Goal: Task Accomplishment & Management: Manage account settings

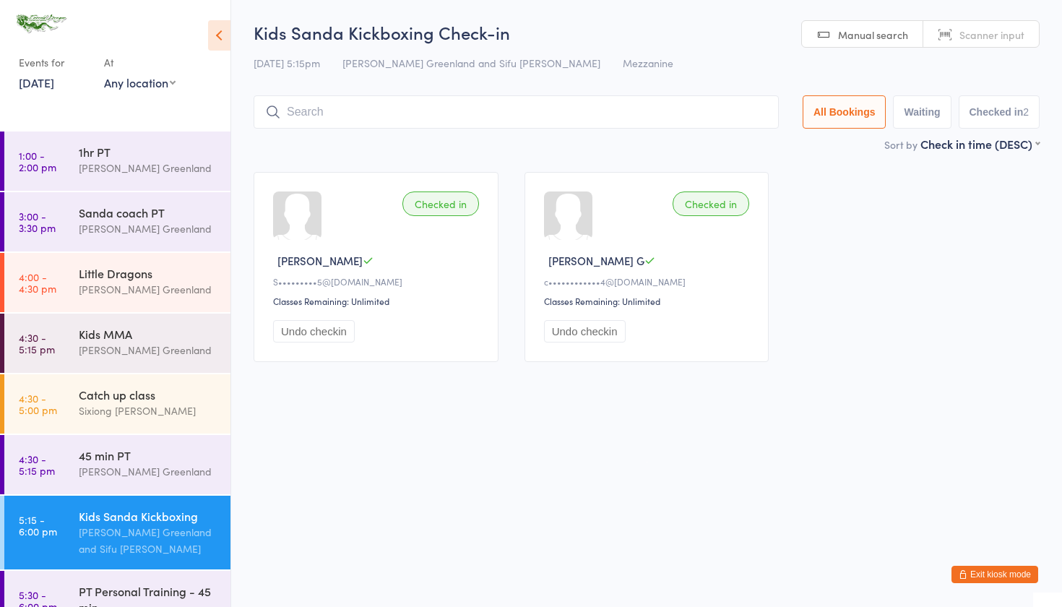
scroll to position [226, 0]
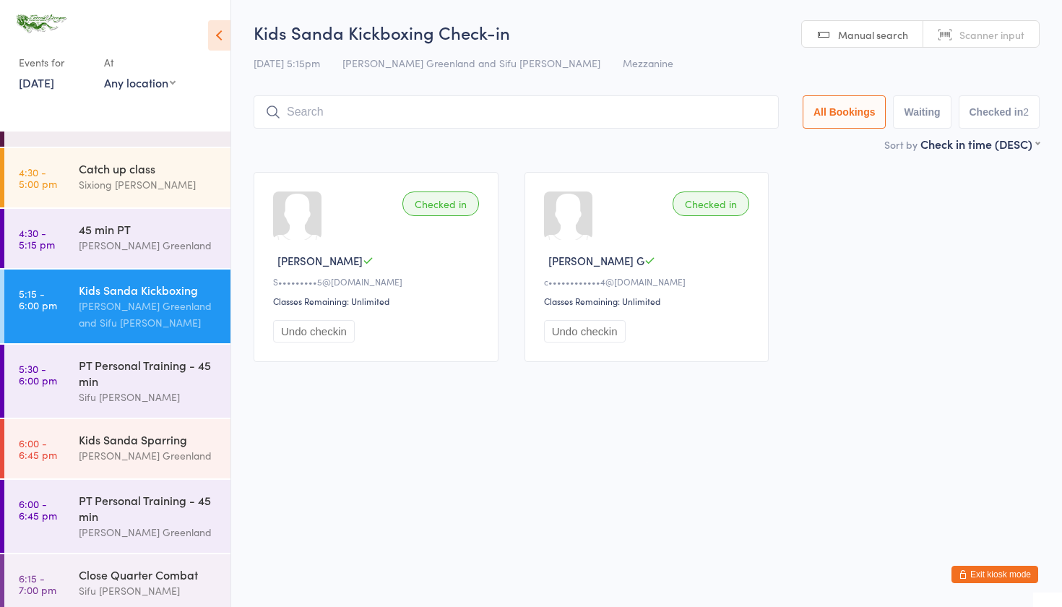
click at [356, 113] on input "search" at bounding box center [516, 111] width 525 height 33
click at [300, 116] on input "search" at bounding box center [516, 111] width 525 height 33
click at [322, 111] on input "search" at bounding box center [516, 111] width 525 height 33
type input "j"
click at [129, 392] on div "Sifu David Greenland" at bounding box center [148, 397] width 139 height 17
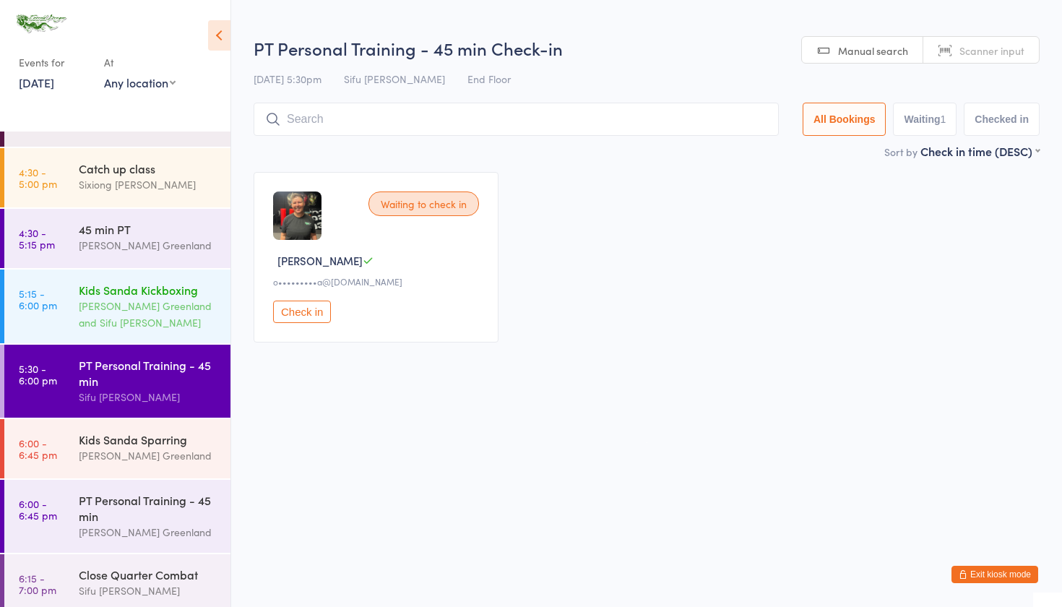
click at [120, 318] on div "Sifu Riley Greenland and Sifu Jim Loo" at bounding box center [148, 314] width 139 height 33
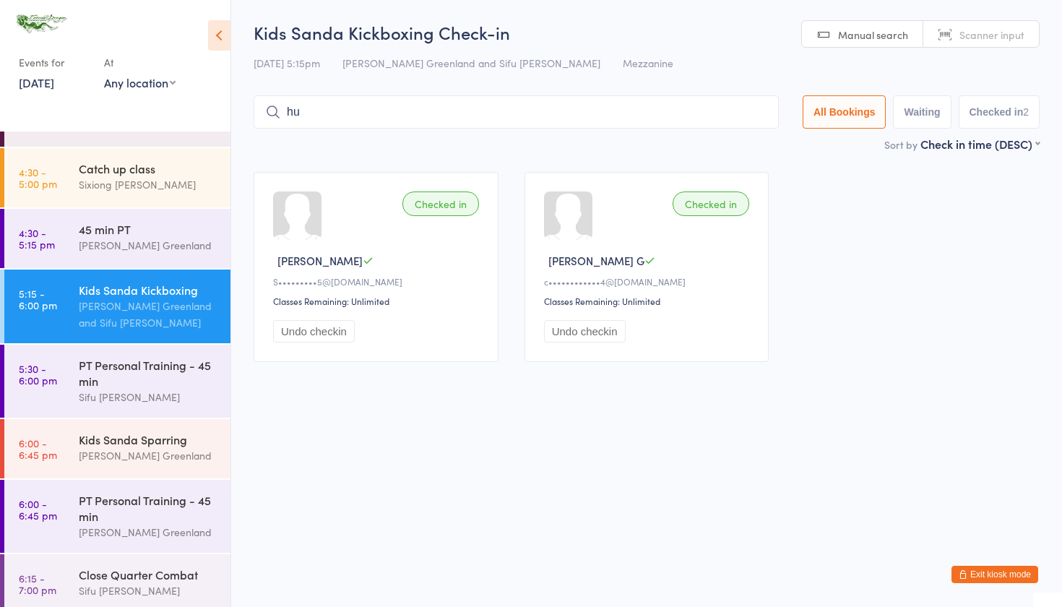
type input "h"
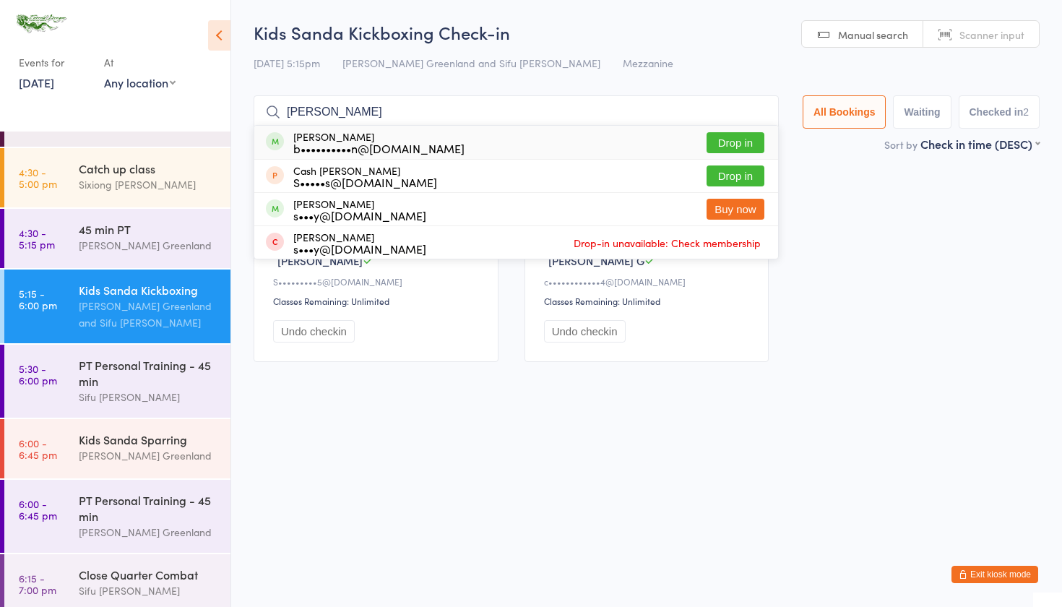
type input "HUX"
click at [713, 139] on button "Drop in" at bounding box center [735, 142] width 58 height 21
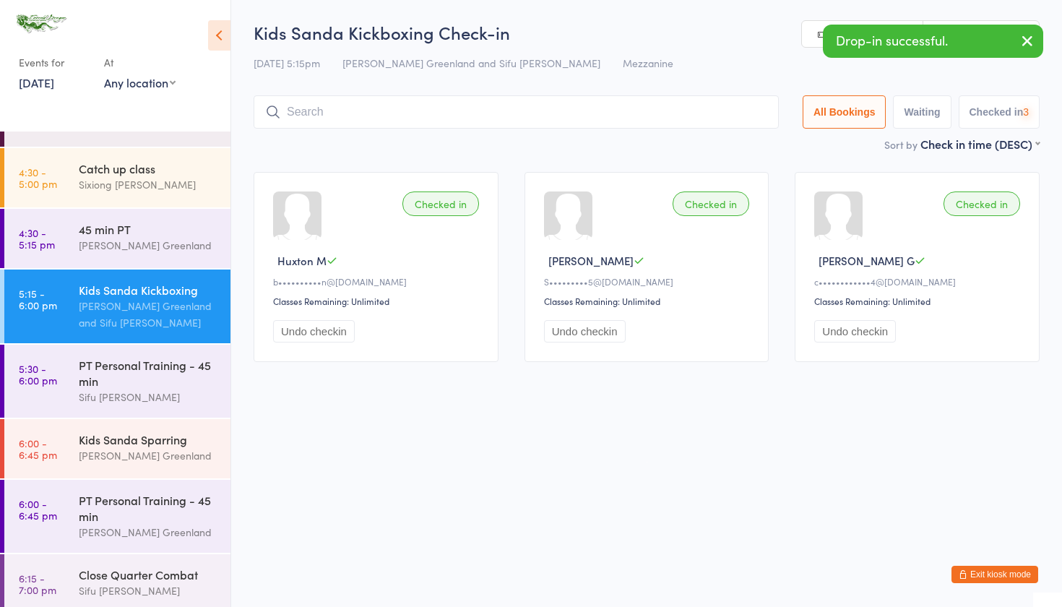
click at [388, 116] on input "search" at bounding box center [516, 111] width 525 height 33
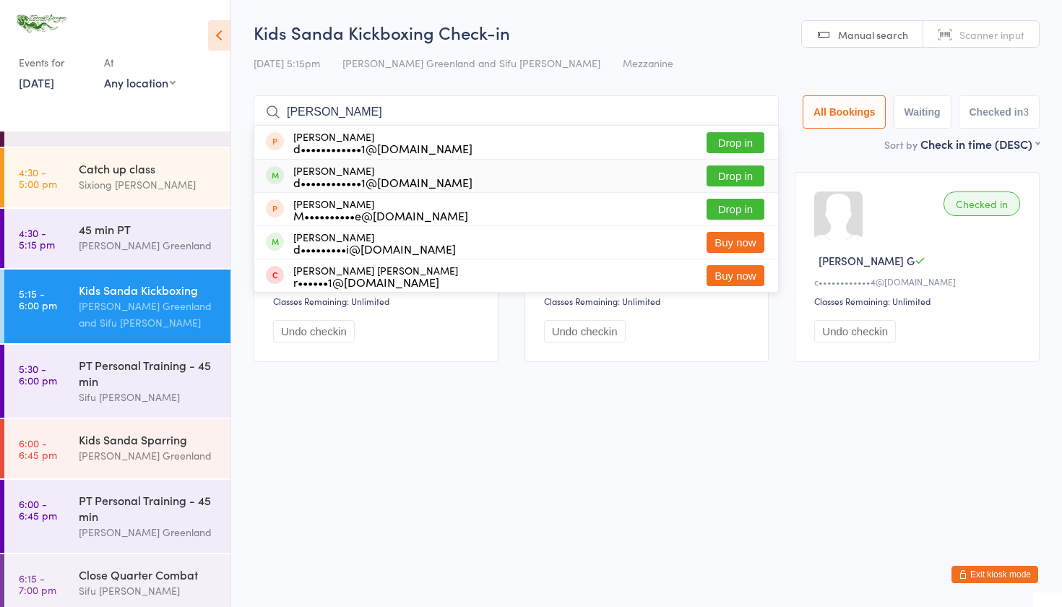
type input "HARRI"
click at [769, 174] on div "Harrison Sutton d••••••••••••1@hotmail.com Drop in" at bounding box center [516, 176] width 524 height 33
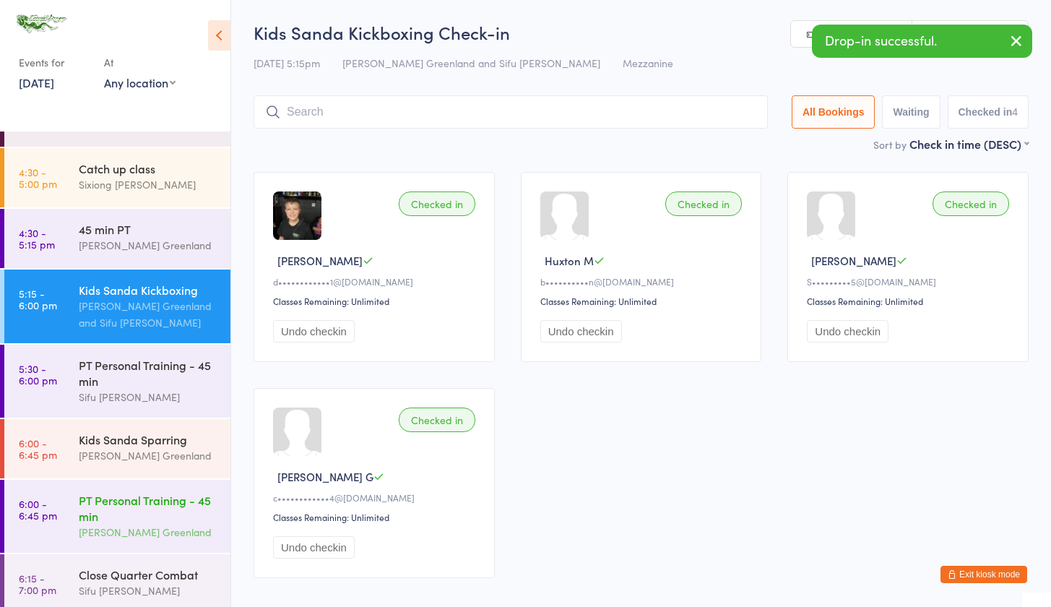
scroll to position [309, 0]
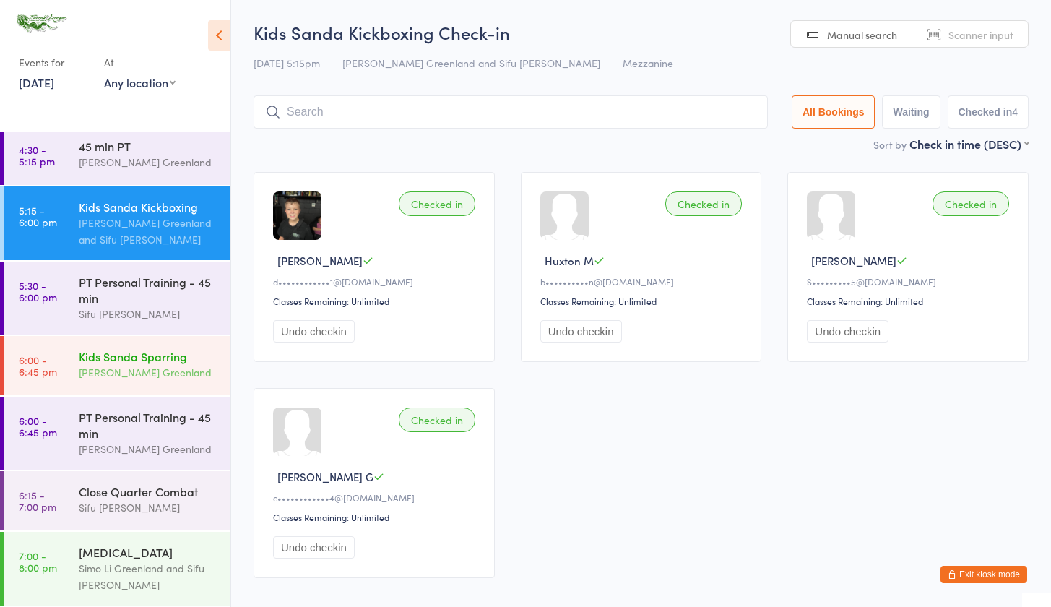
click at [120, 378] on div "Sifu Riley Greenland" at bounding box center [148, 372] width 139 height 17
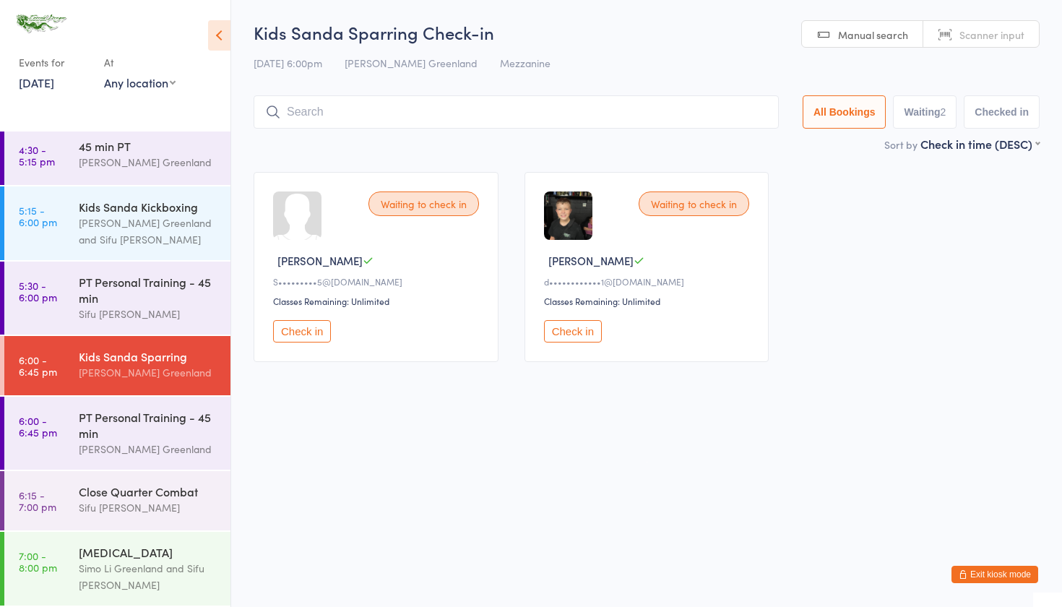
click at [589, 334] on button "Check in" at bounding box center [573, 331] width 58 height 22
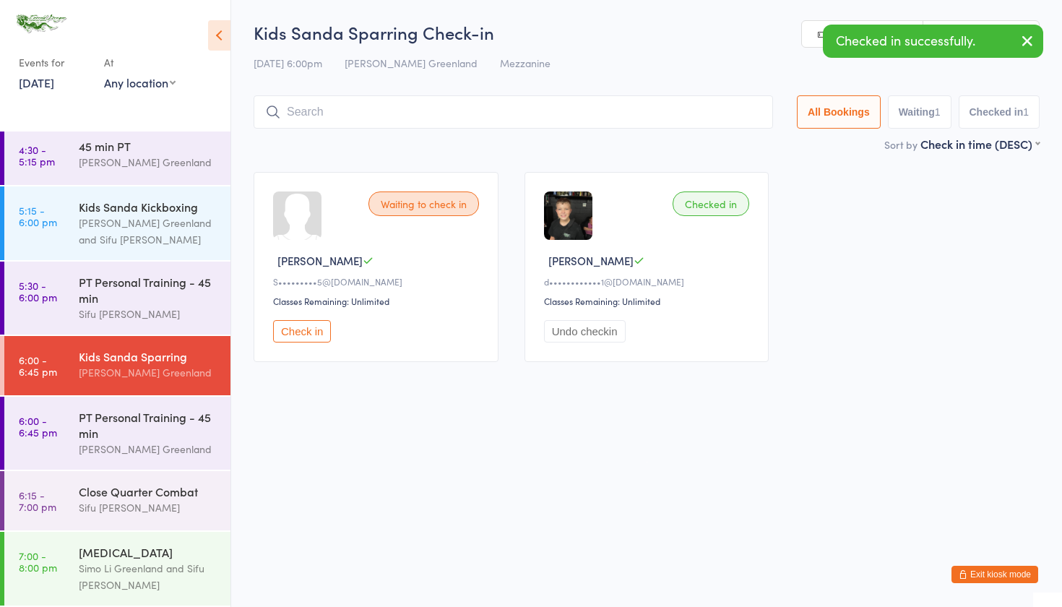
click at [307, 332] on button "Check in" at bounding box center [302, 331] width 58 height 22
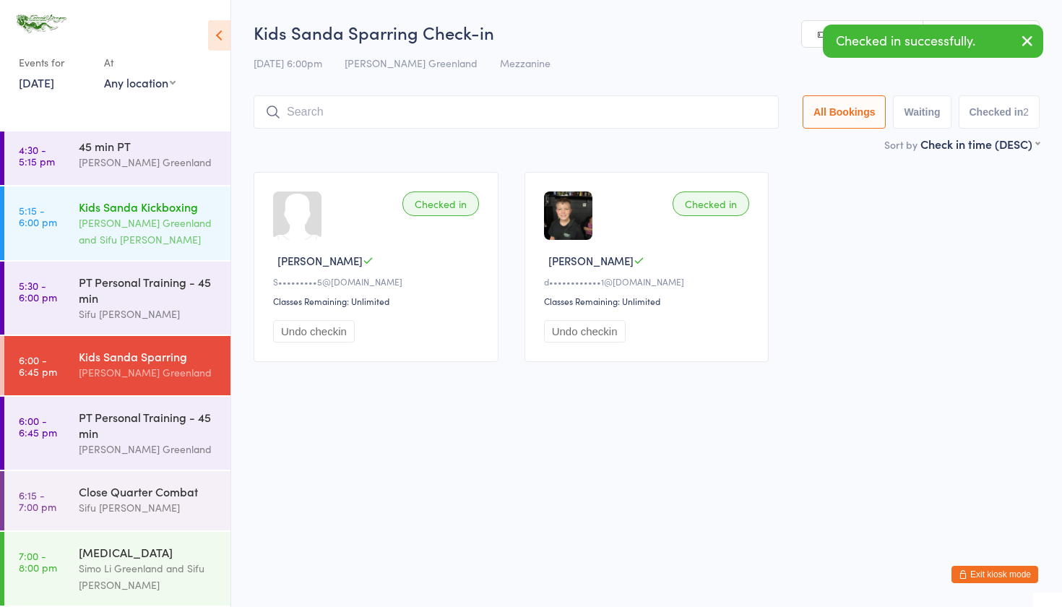
click at [137, 237] on div "Sifu Riley Greenland and Sifu Jim Loo" at bounding box center [148, 231] width 139 height 33
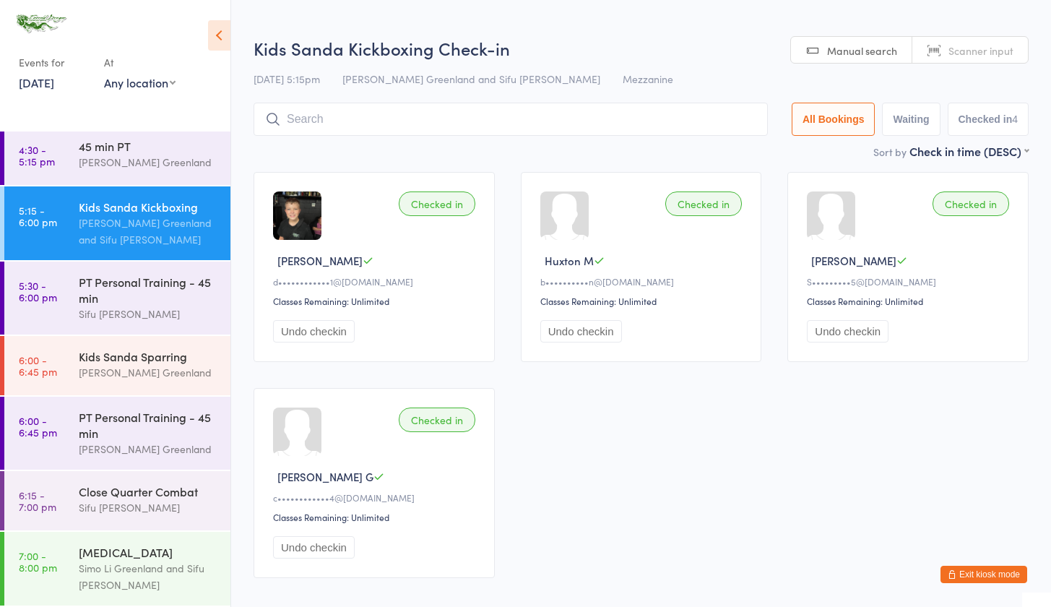
click at [313, 121] on input "search" at bounding box center [511, 119] width 514 height 33
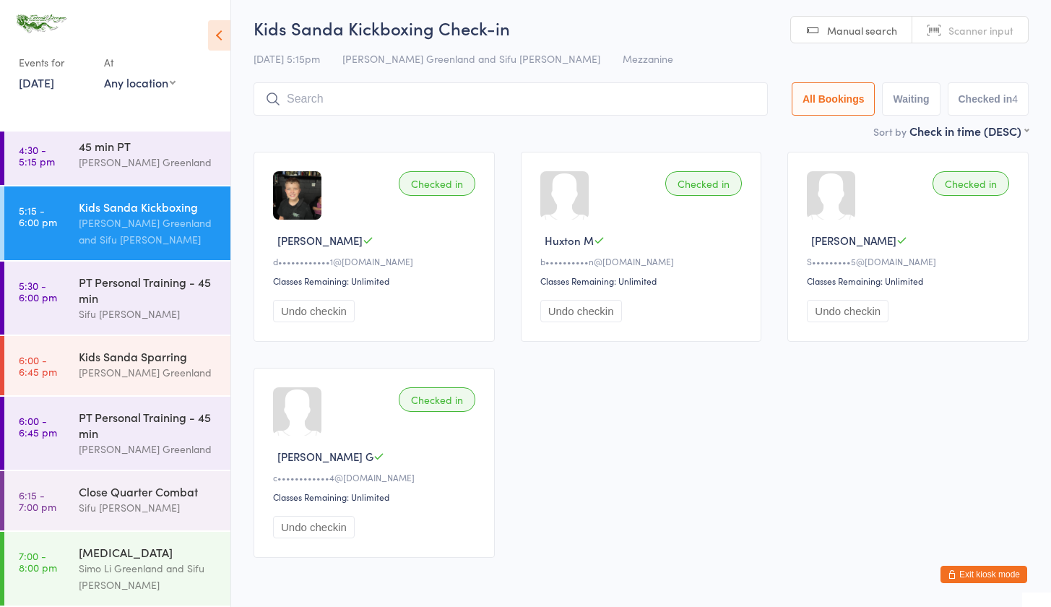
scroll to position [82, 0]
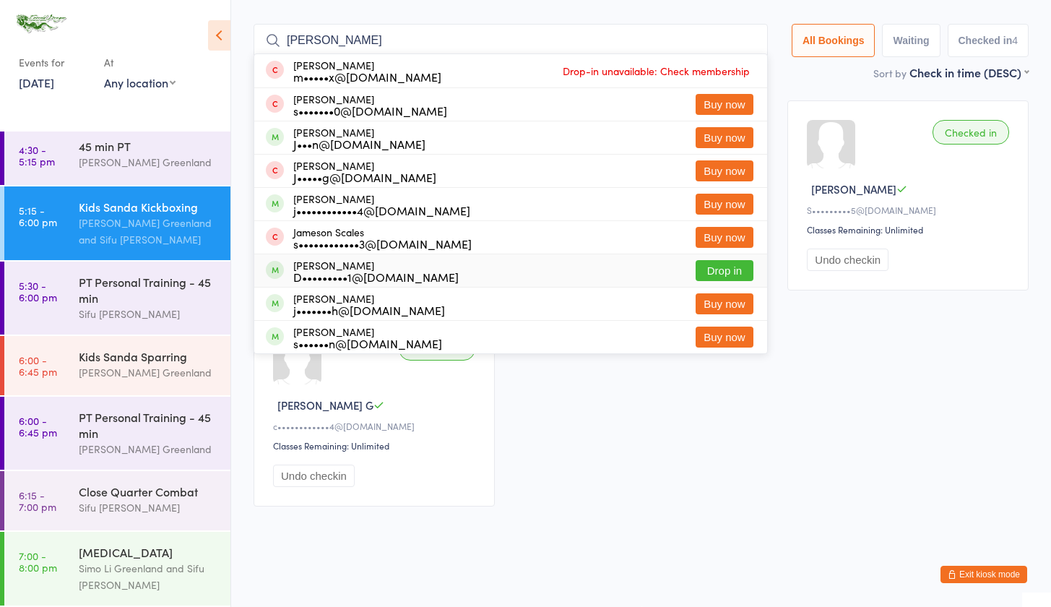
type input "JAMES"
click at [718, 264] on button "Drop in" at bounding box center [725, 270] width 58 height 21
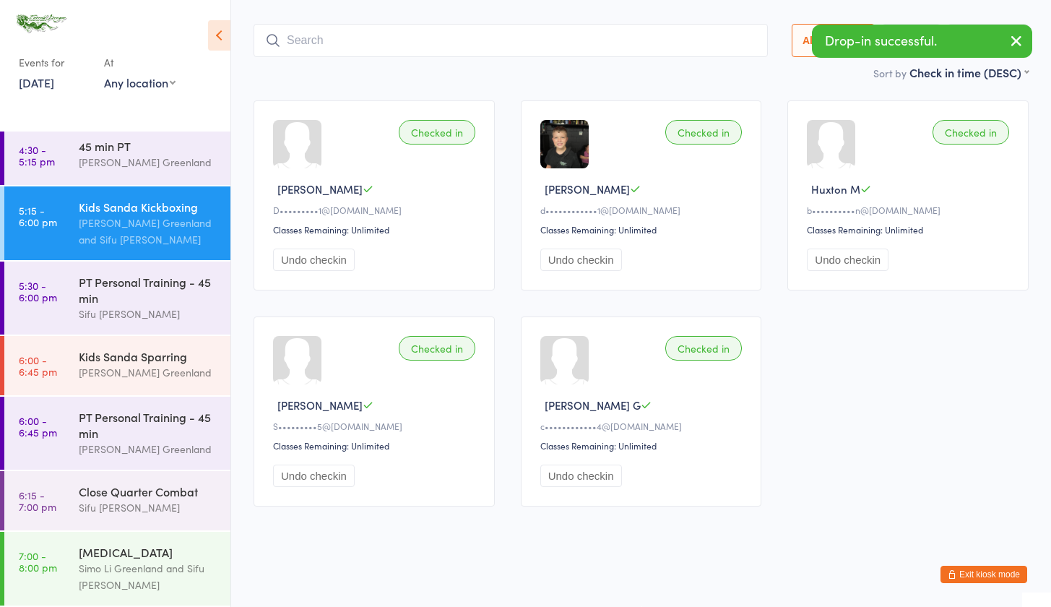
click at [334, 32] on input "search" at bounding box center [511, 40] width 514 height 33
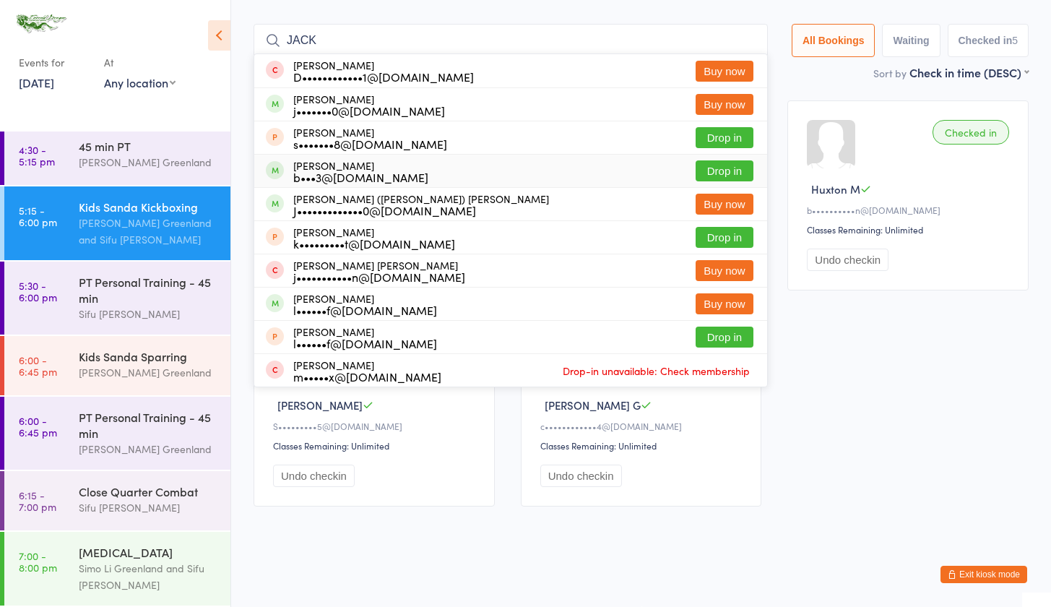
type input "JACK"
click at [728, 161] on button "Drop in" at bounding box center [725, 170] width 58 height 21
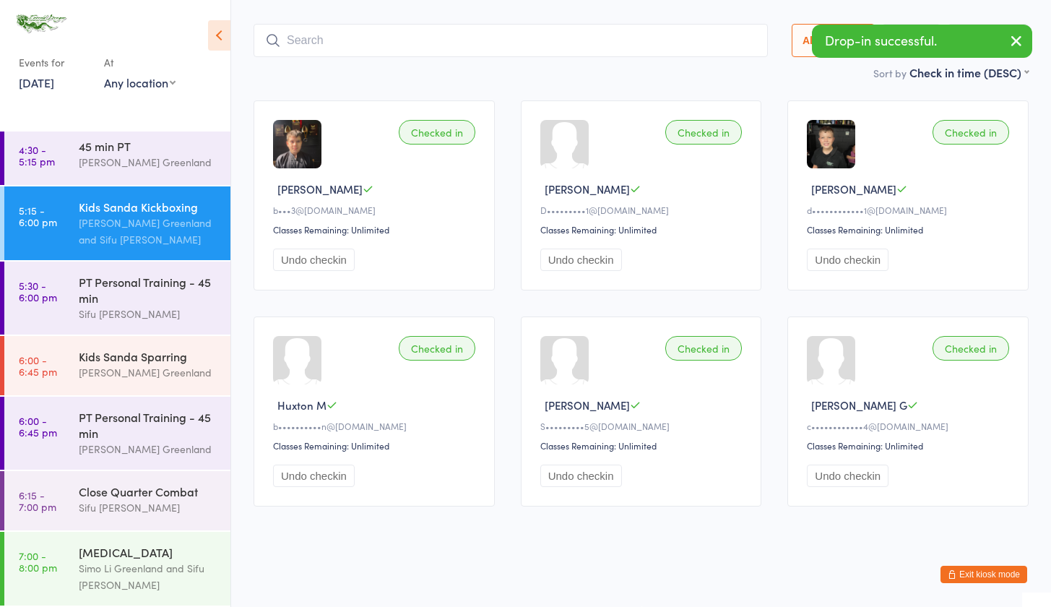
click at [308, 27] on input "search" at bounding box center [511, 40] width 514 height 33
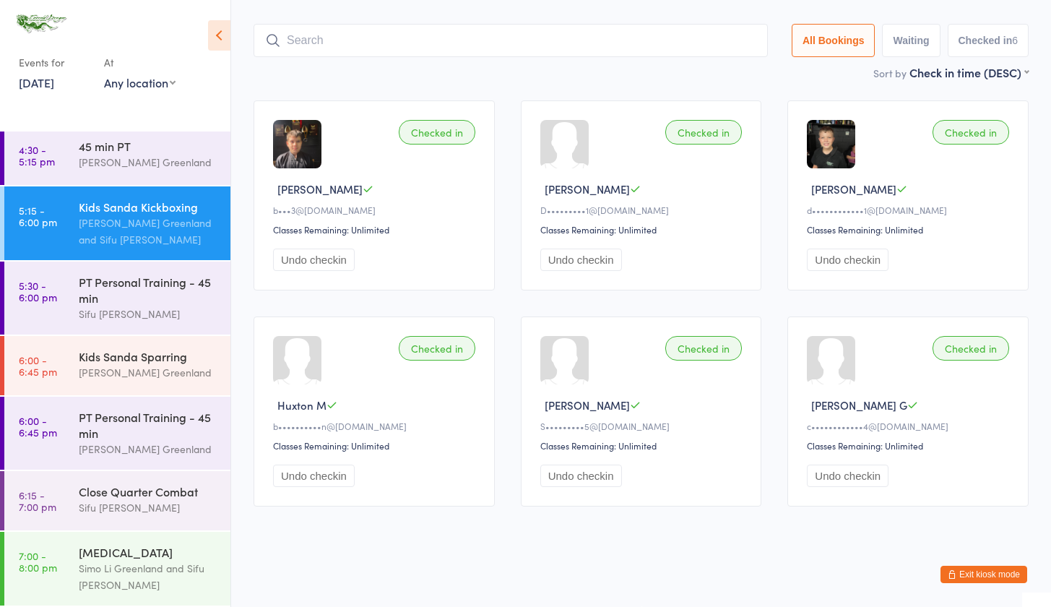
click at [987, 576] on button "Exit kiosk mode" at bounding box center [983, 574] width 87 height 17
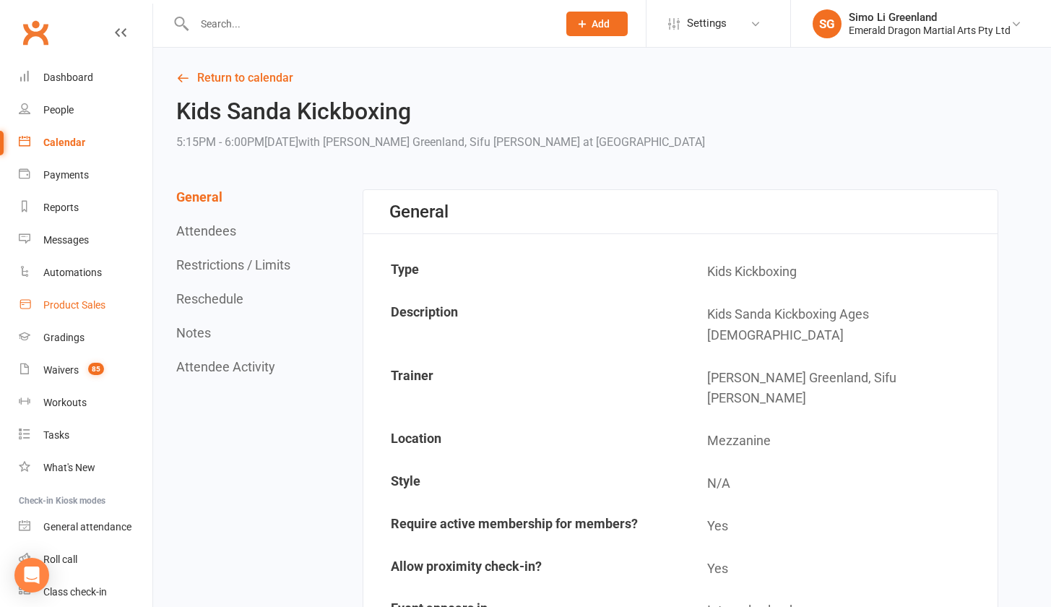
click at [58, 303] on div "Product Sales" at bounding box center [74, 305] width 62 height 12
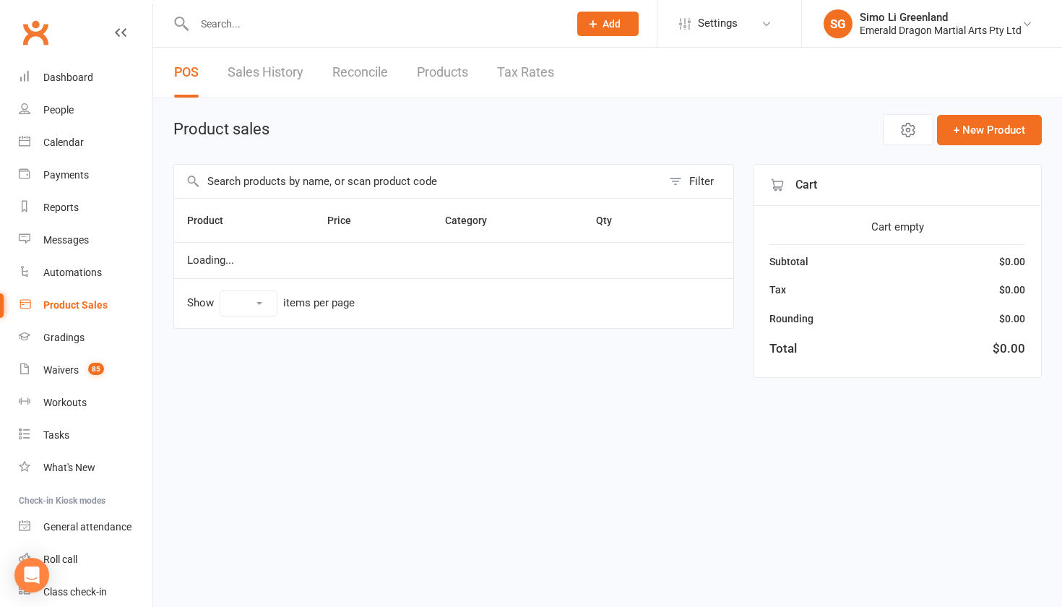
select select "10"
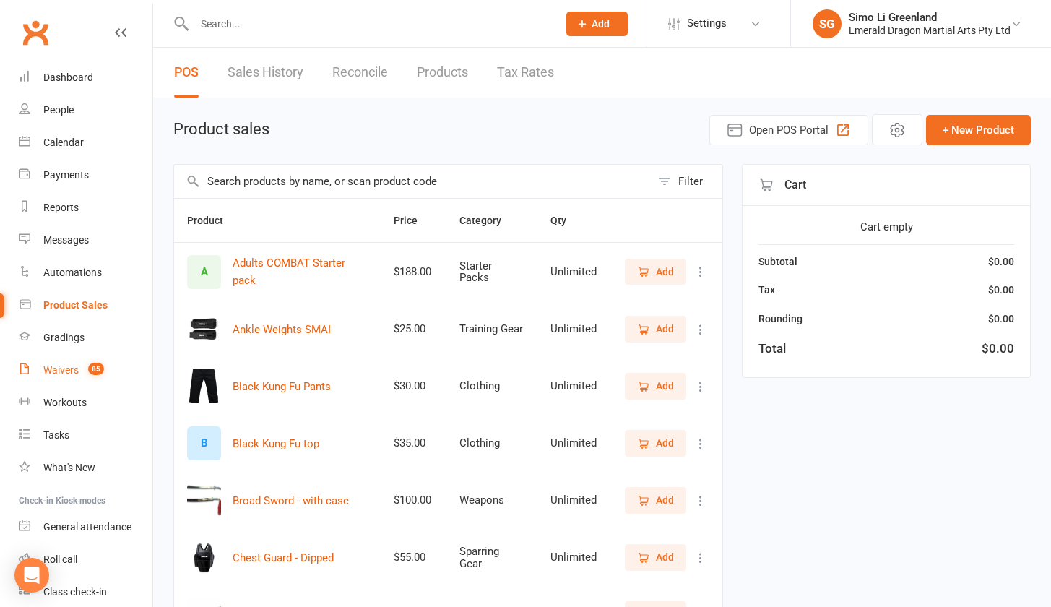
click at [59, 363] on link "Waivers 85" at bounding box center [86, 370] width 134 height 33
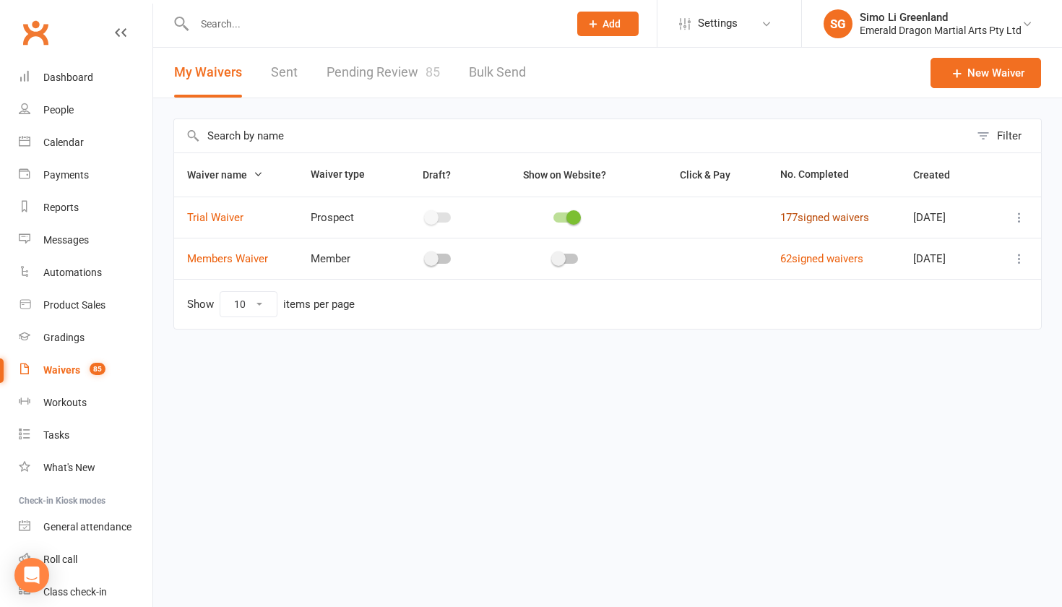
click at [814, 212] on link "177 signed waivers" at bounding box center [824, 217] width 89 height 13
click at [415, 73] on link "Pending Review 85" at bounding box center [382, 73] width 113 height 50
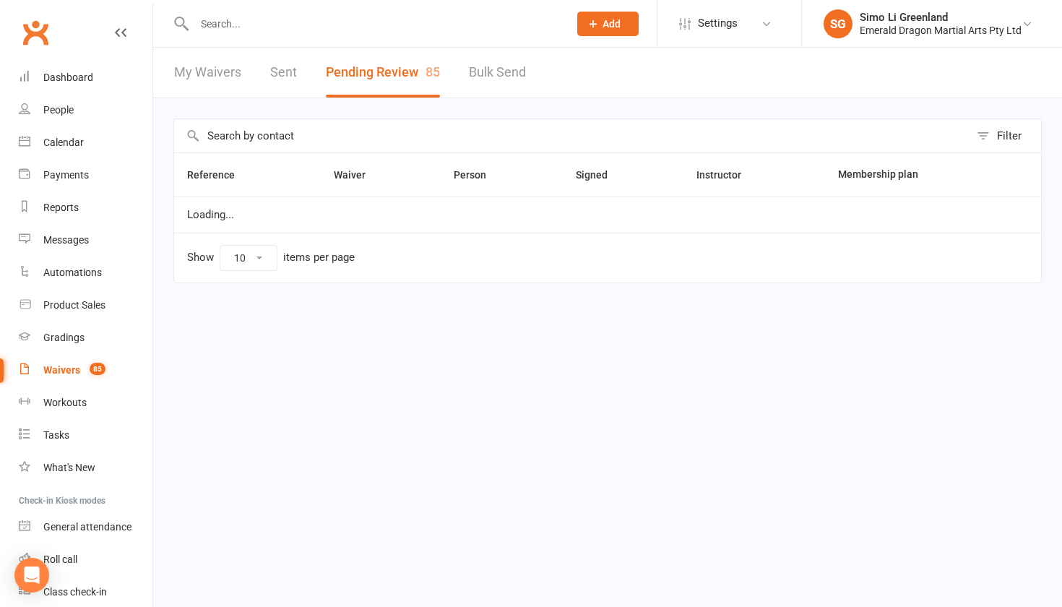
click at [215, 74] on link "My Waivers" at bounding box center [207, 73] width 67 height 50
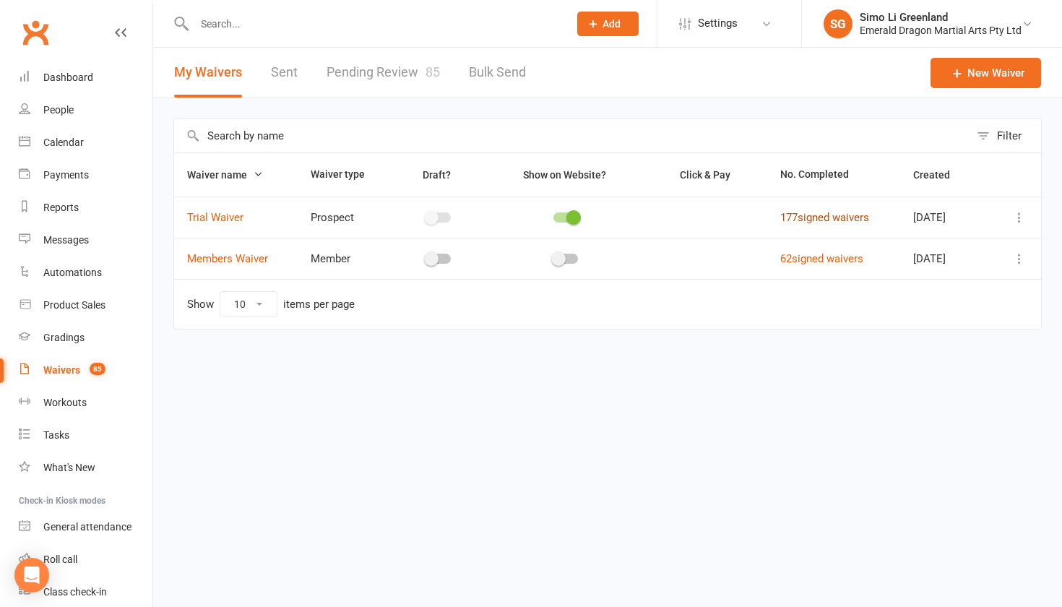
click at [821, 216] on link "177 signed waivers" at bounding box center [824, 217] width 89 height 13
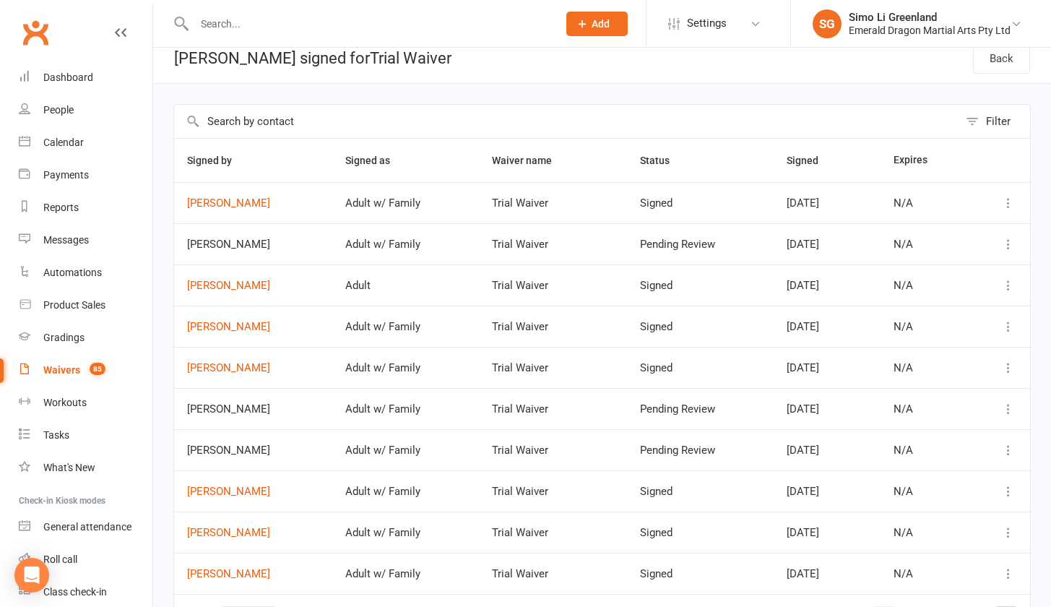
scroll to position [60, 0]
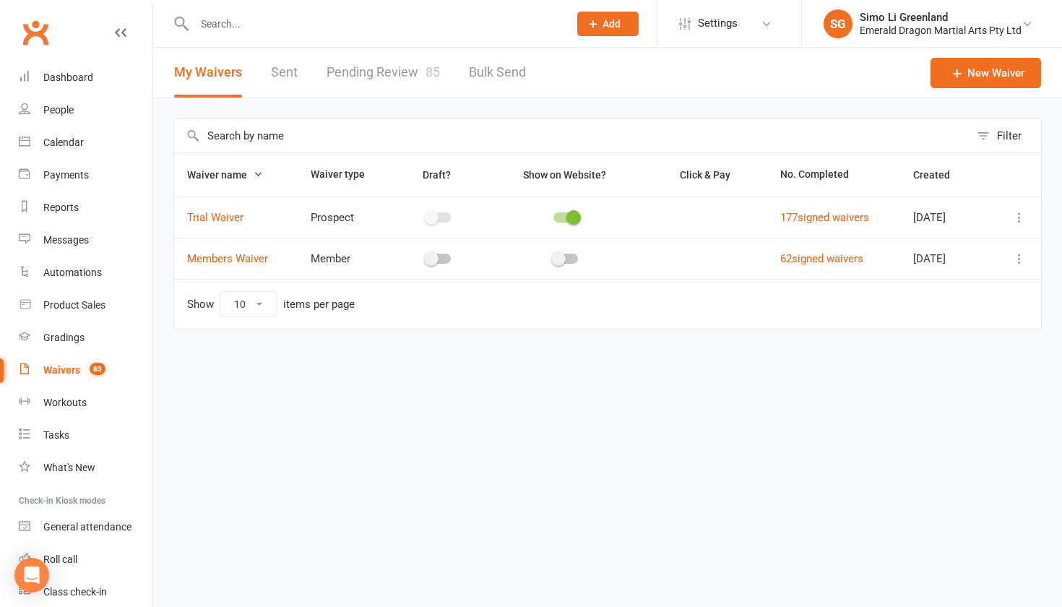
click at [413, 62] on link "Pending Review 85" at bounding box center [382, 73] width 113 height 50
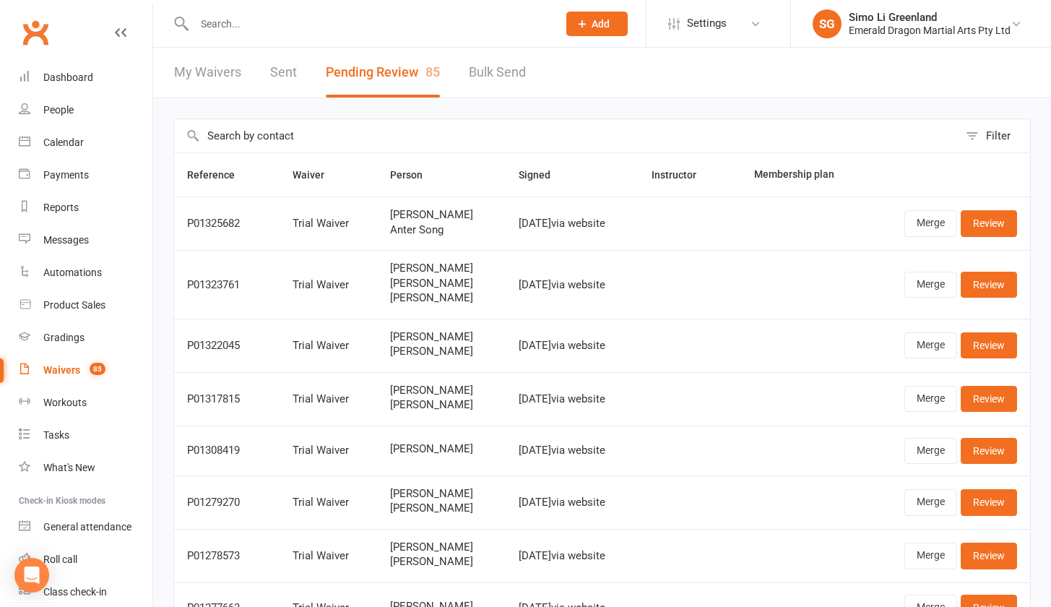
scroll to position [3, 0]
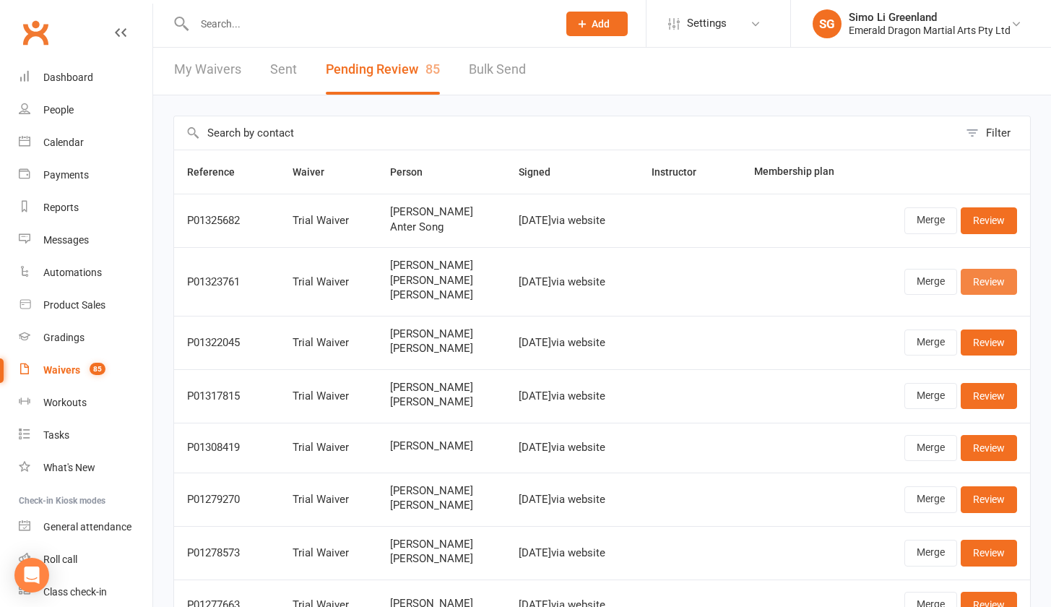
click at [993, 282] on link "Review" at bounding box center [989, 282] width 56 height 26
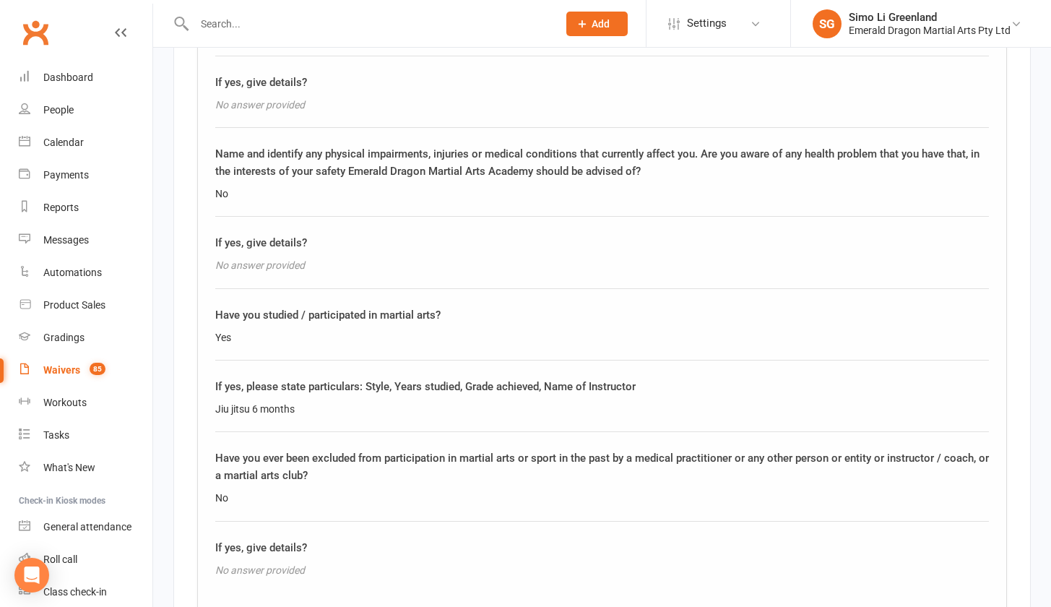
scroll to position [2849, 0]
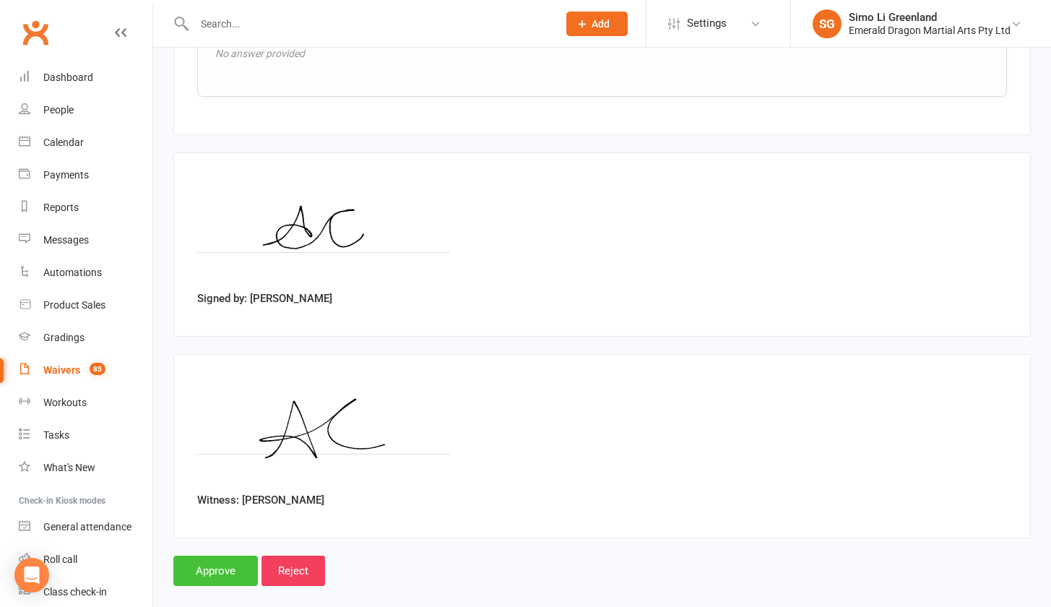
click at [216, 555] on input "Approve" at bounding box center [215, 570] width 85 height 30
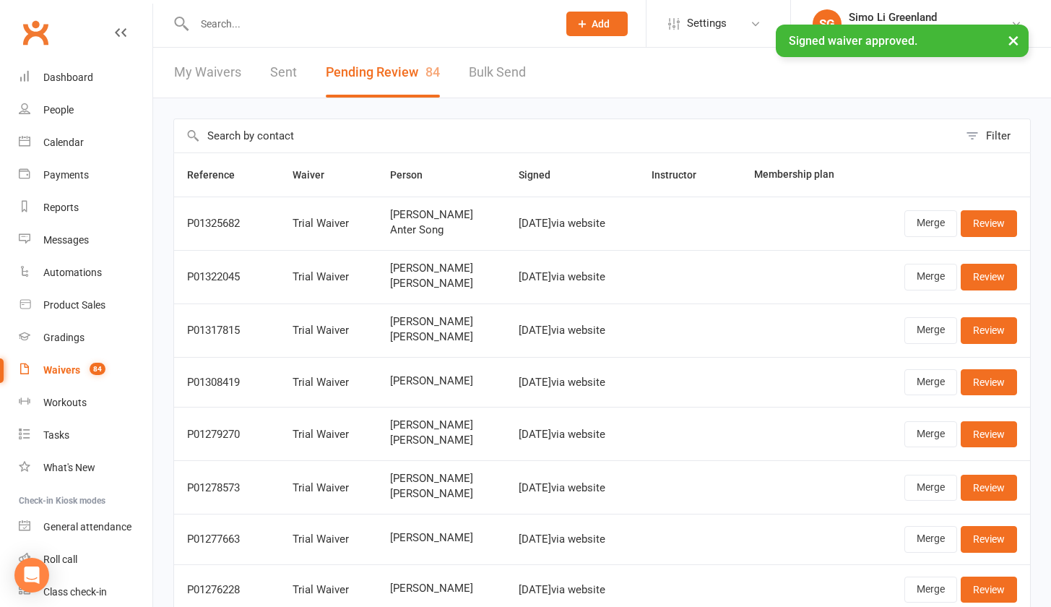
click at [210, 25] on input "text" at bounding box center [369, 24] width 358 height 20
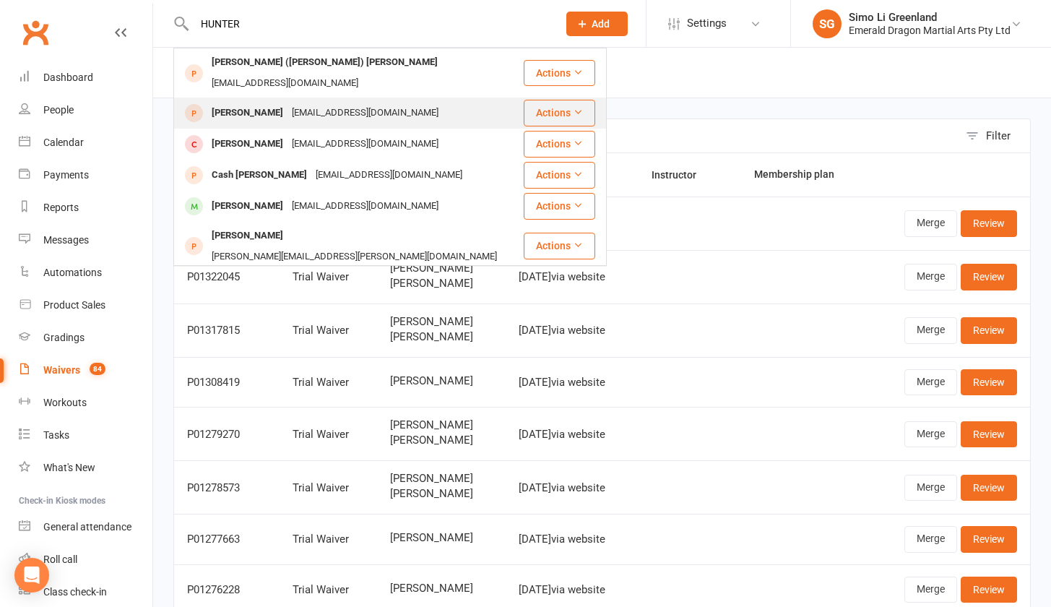
type input "HUNTER"
click at [267, 103] on div "[PERSON_NAME]" at bounding box center [247, 113] width 80 height 21
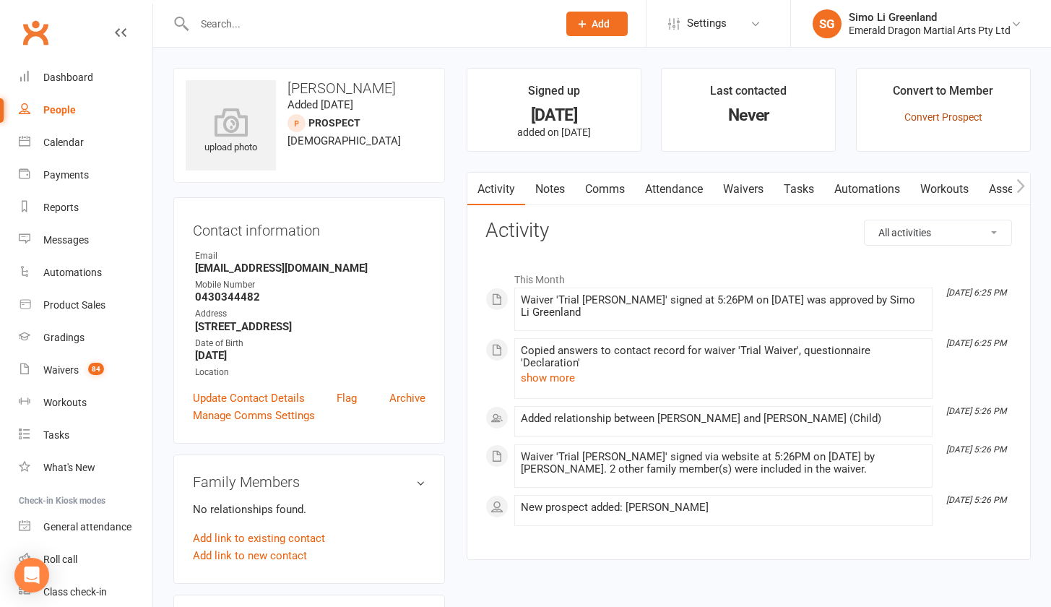
click at [933, 113] on link "Convert Prospect" at bounding box center [943, 117] width 78 height 12
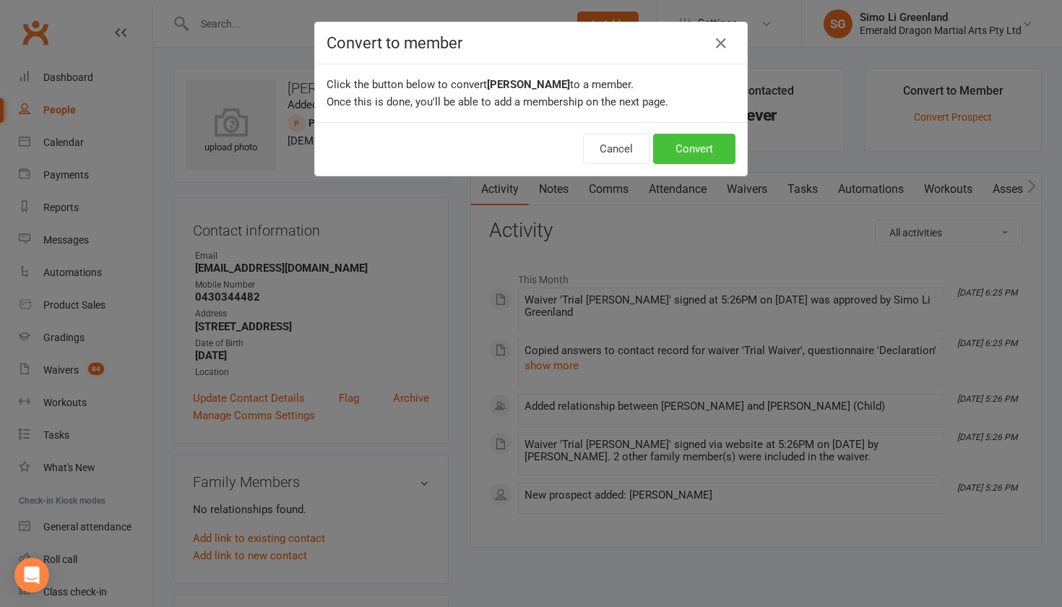
click at [678, 154] on button "Convert" at bounding box center [694, 149] width 82 height 30
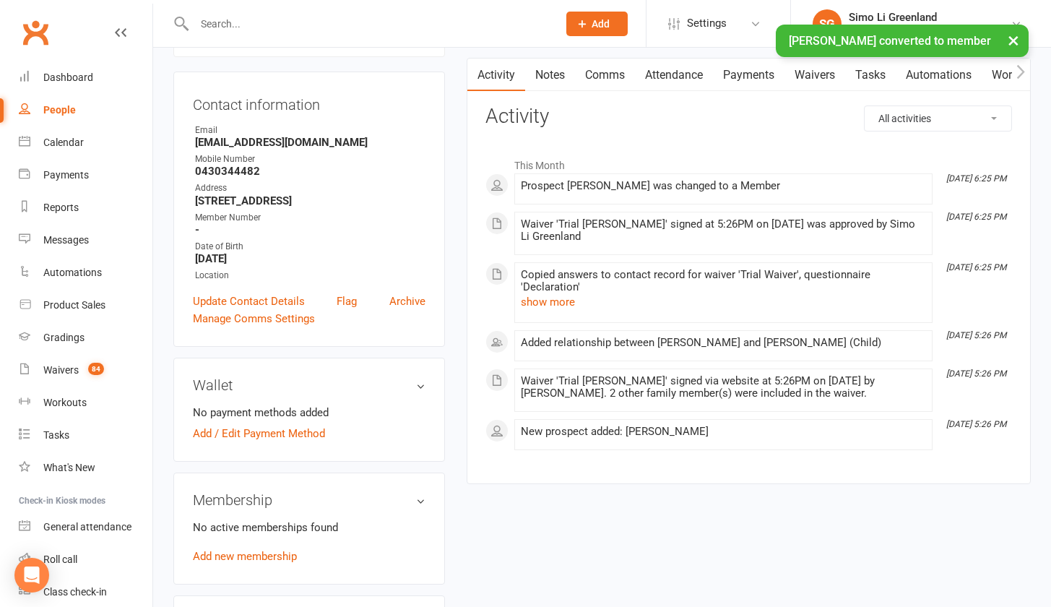
scroll to position [201, 0]
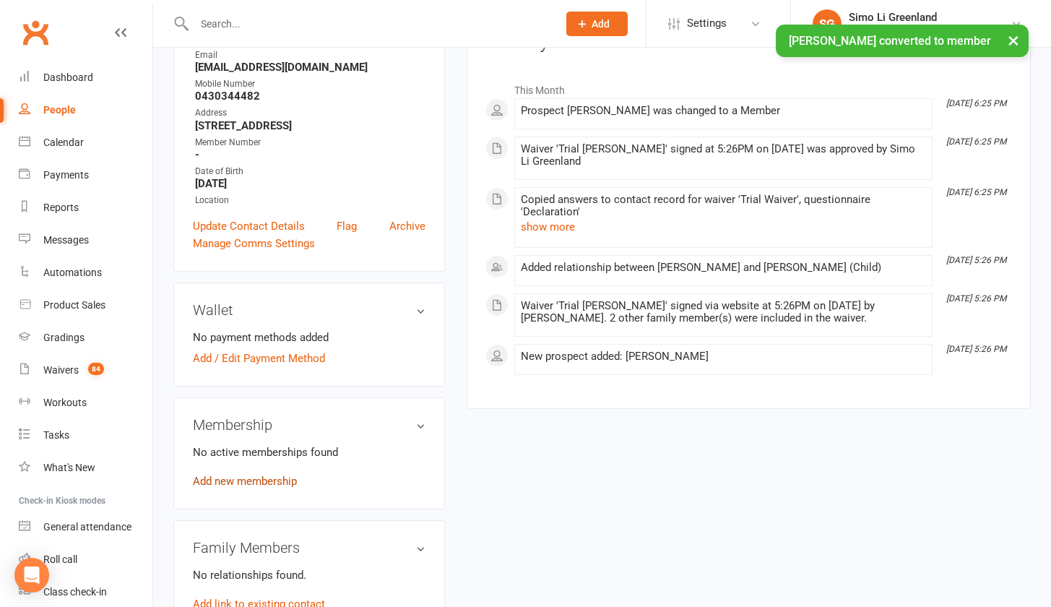
click at [248, 488] on link "Add new membership" at bounding box center [245, 481] width 104 height 13
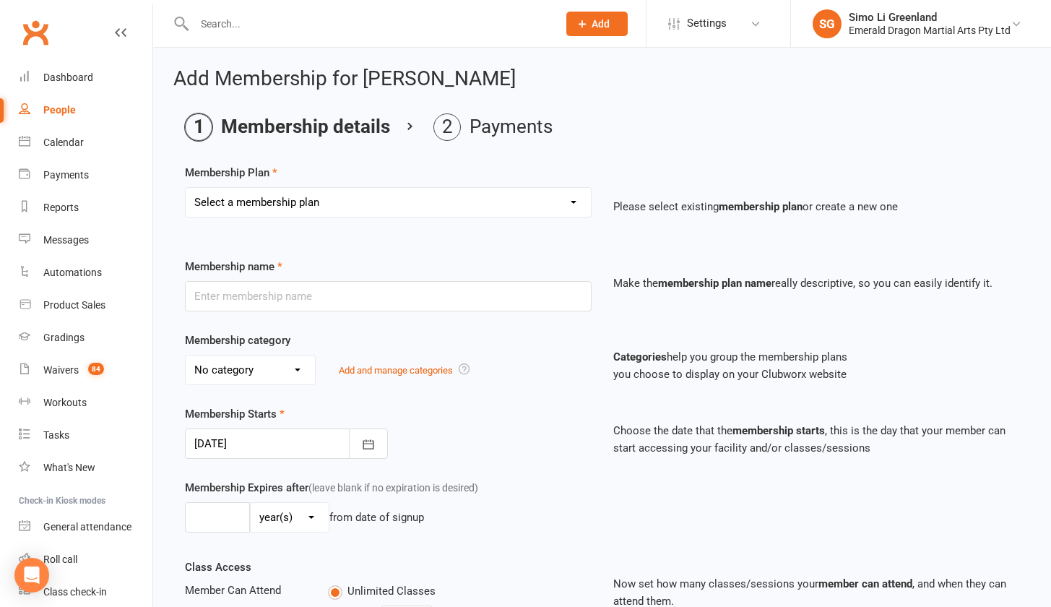
select select "2"
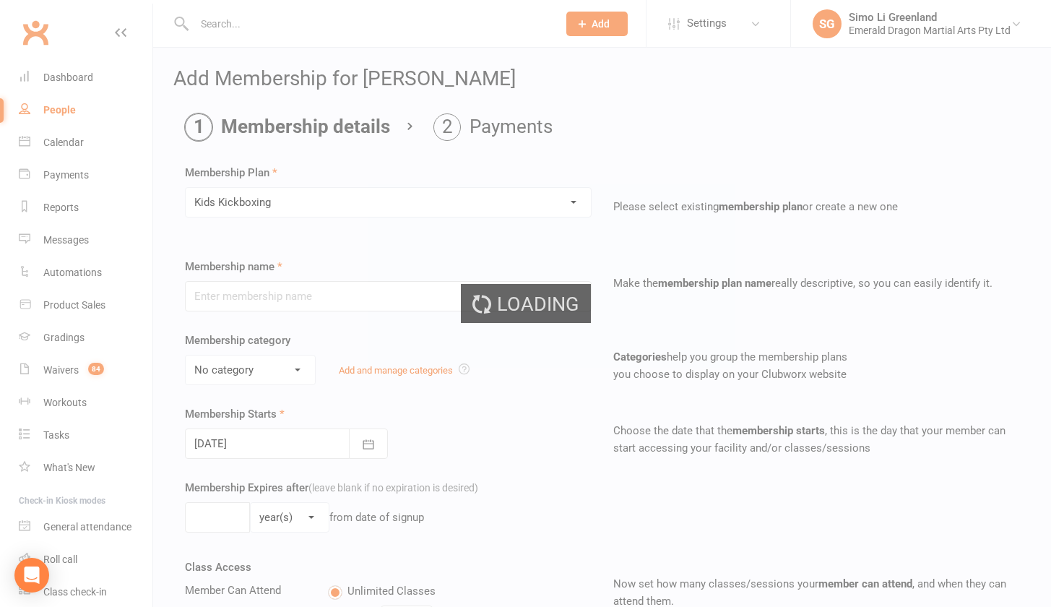
type input "Kids Kickboxing"
select select "1"
type input "0"
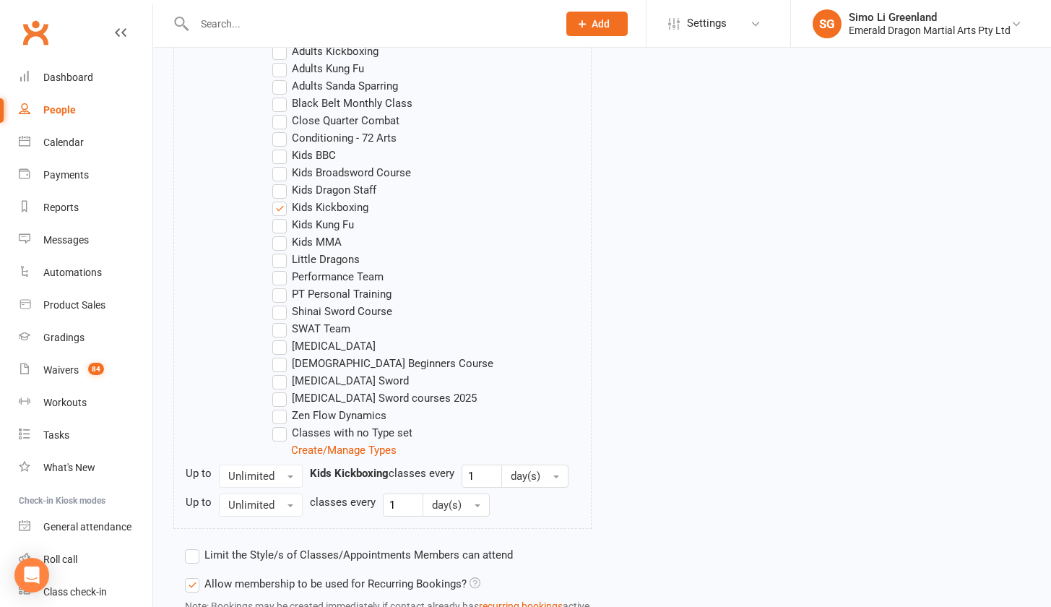
scroll to position [958, 0]
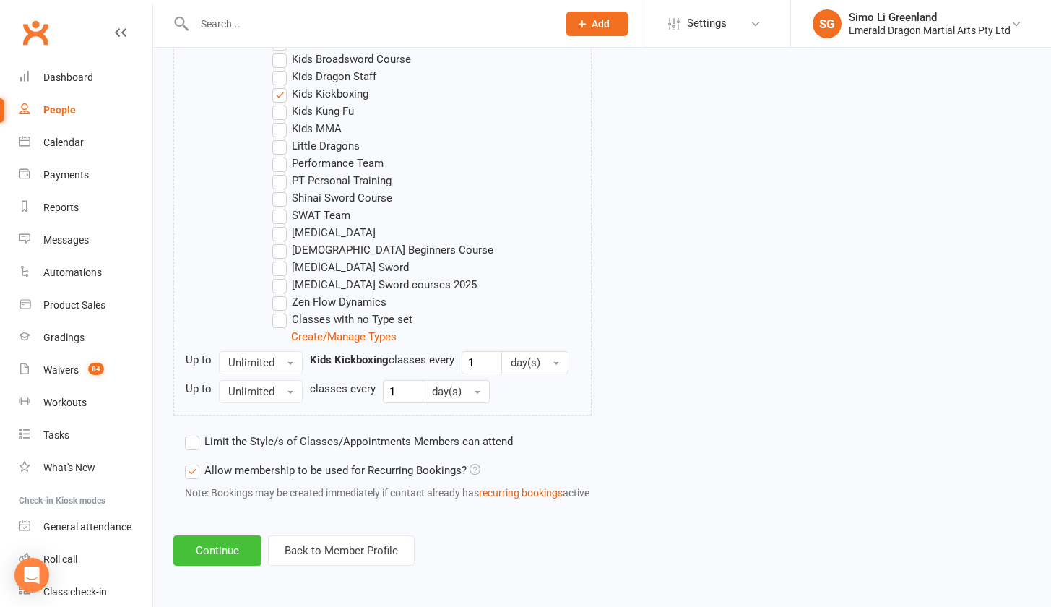
click at [219, 540] on button "Continue" at bounding box center [217, 550] width 88 height 30
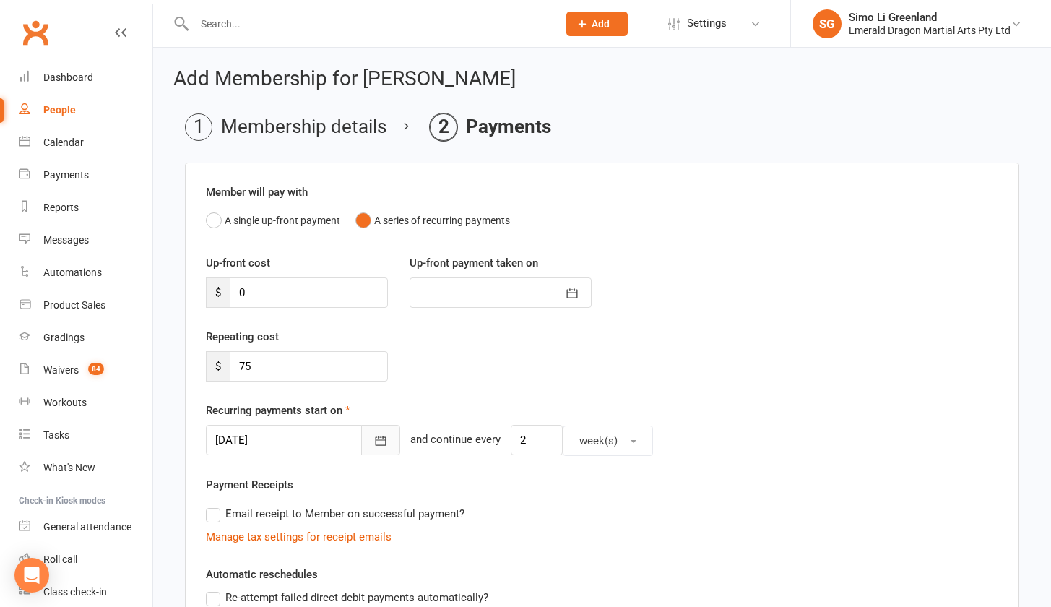
click at [373, 442] on icon "button" at bounding box center [380, 440] width 14 height 14
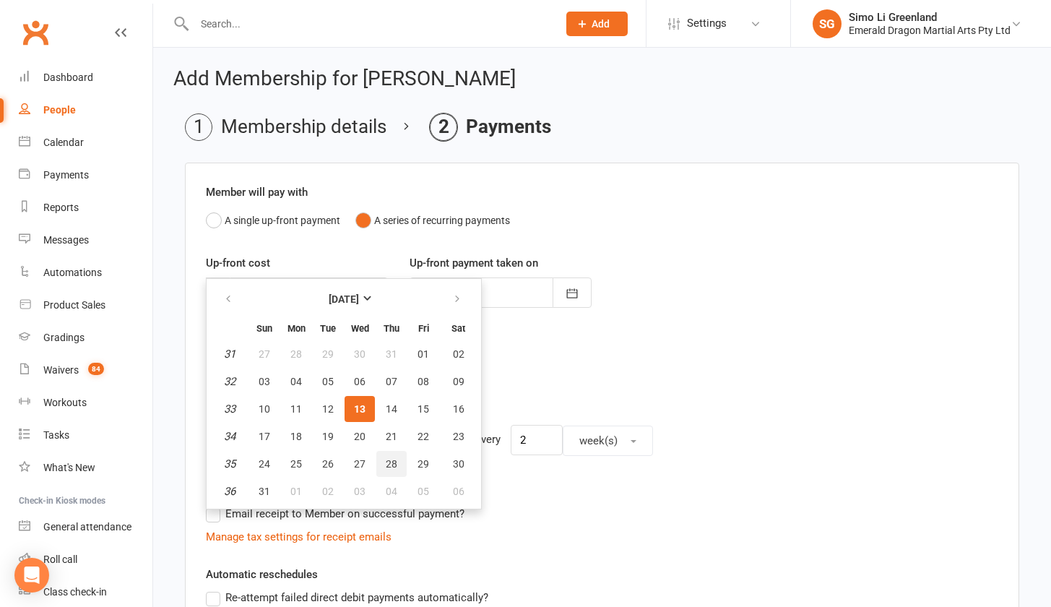
click at [394, 465] on span "28" at bounding box center [392, 464] width 12 height 12
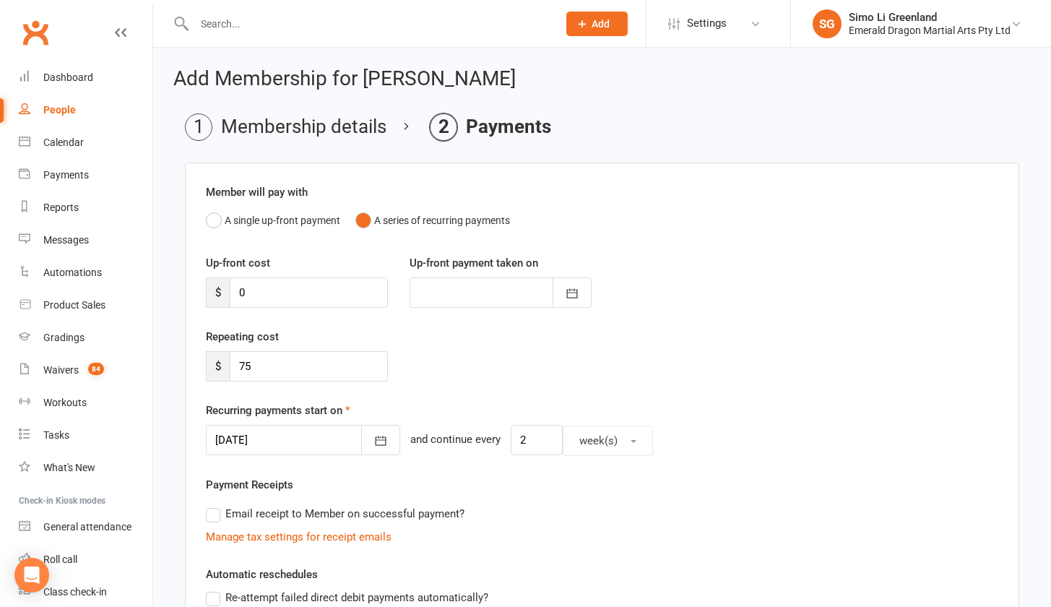
type input "28 Aug 2025"
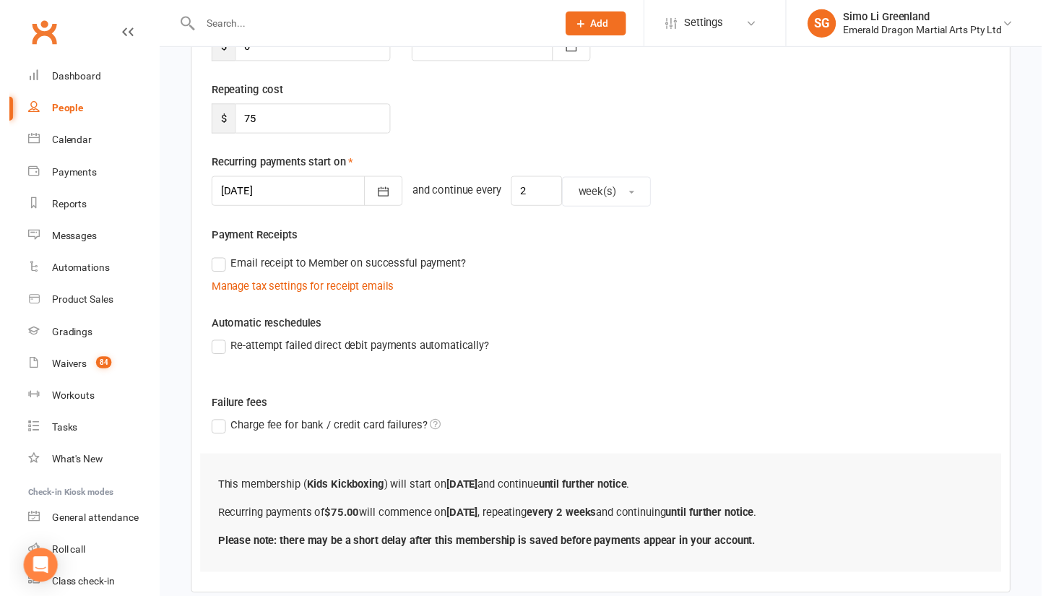
scroll to position [339, 0]
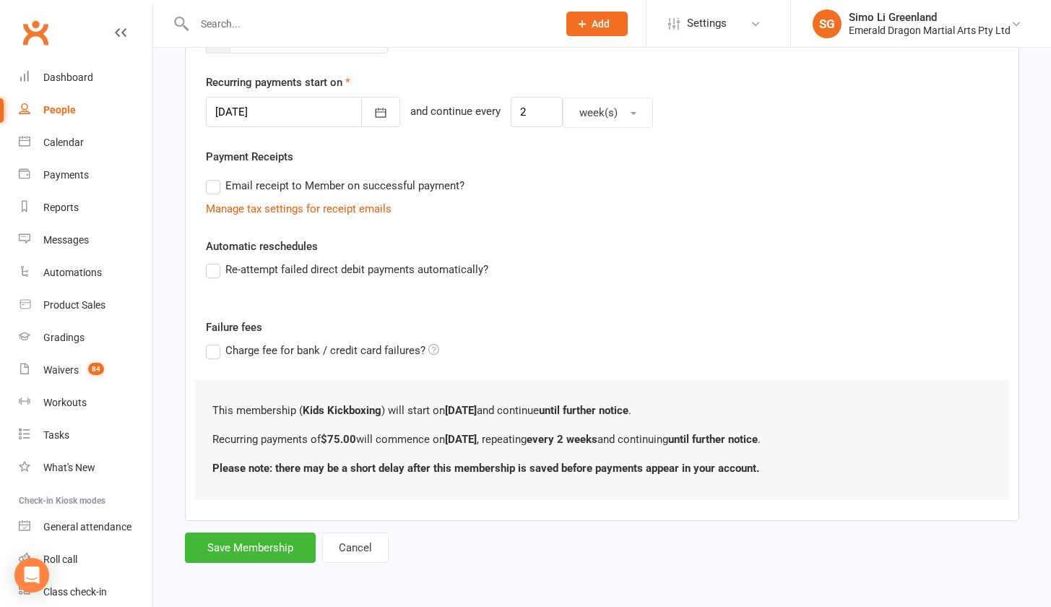
click at [214, 261] on label "Re-attempt failed direct debit payments automatically?" at bounding box center [347, 269] width 282 height 17
click at [214, 261] on input "Re-attempt failed direct debit payments automatically?" at bounding box center [210, 261] width 9 height 0
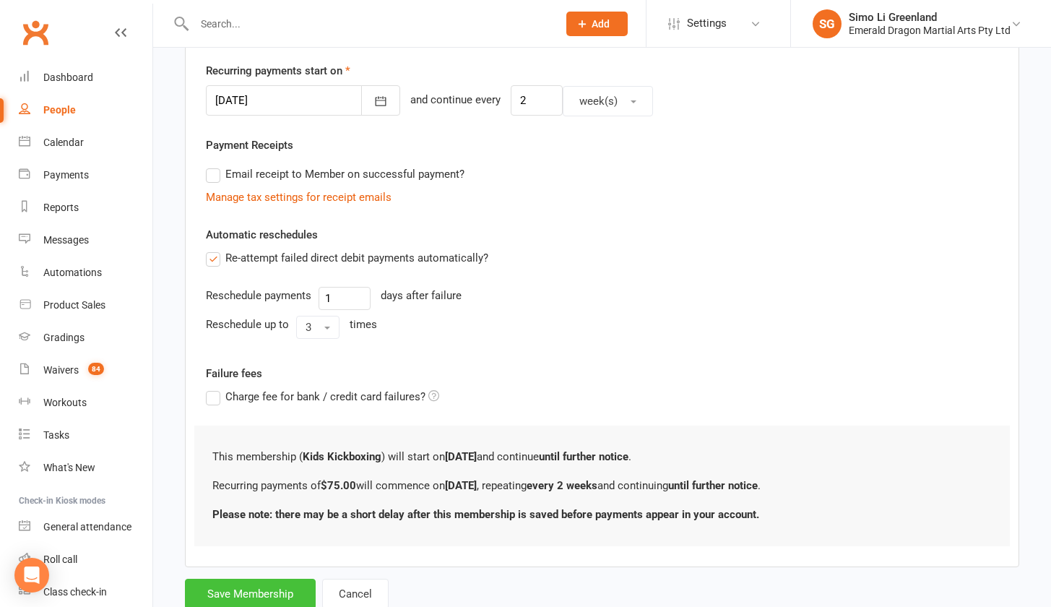
click at [274, 592] on button "Save Membership" at bounding box center [250, 594] width 131 height 30
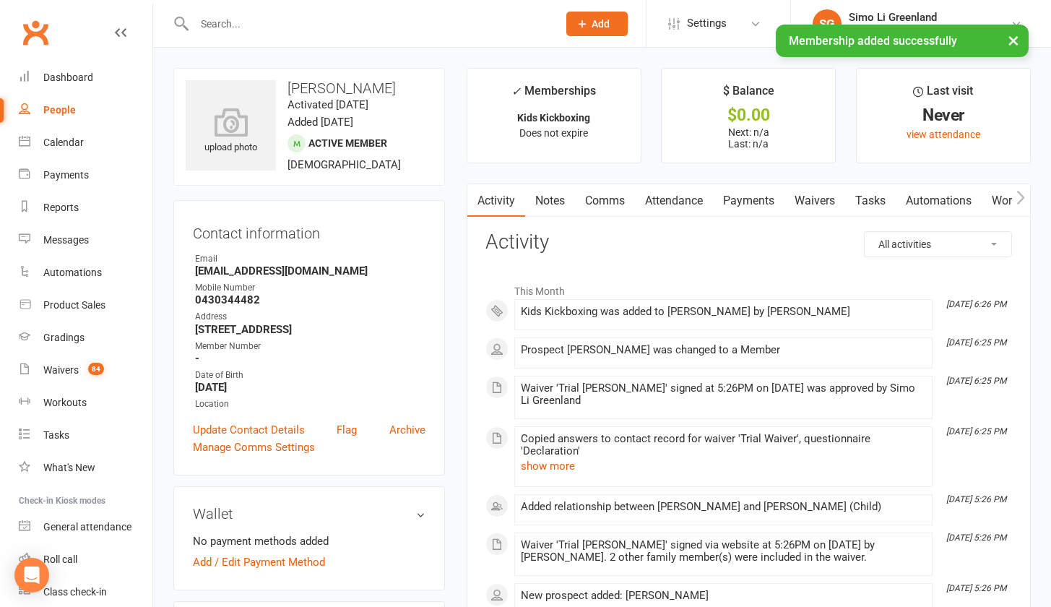
scroll to position [117, 0]
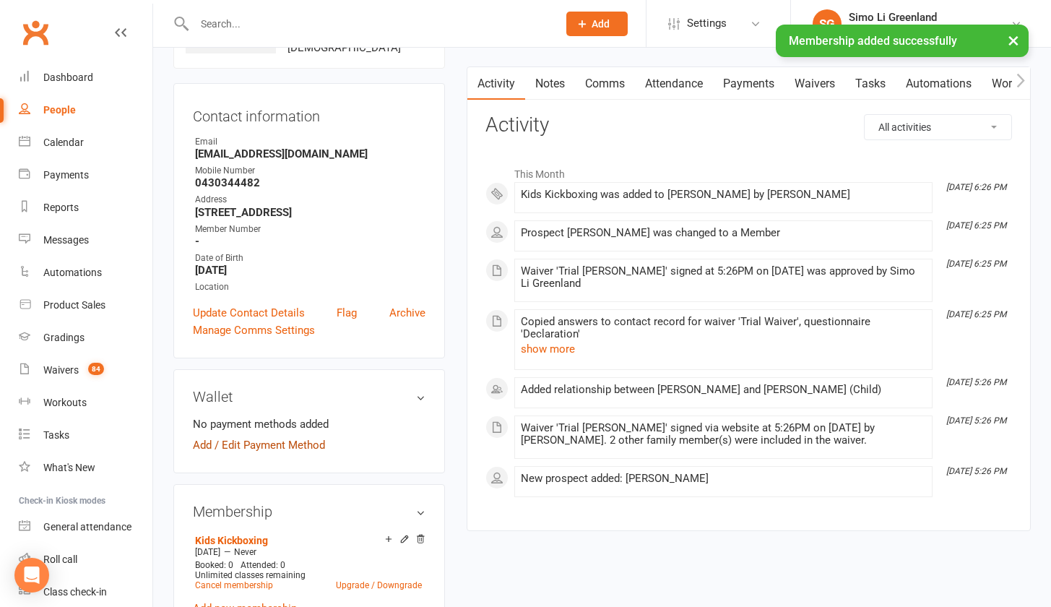
click at [275, 454] on link "Add / Edit Payment Method" at bounding box center [259, 444] width 132 height 17
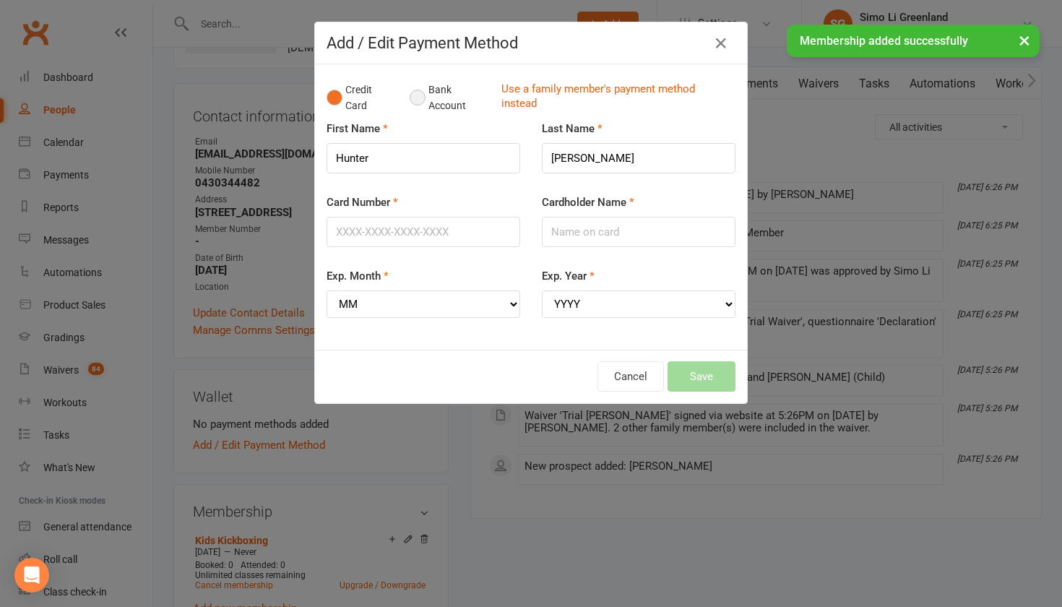
click at [412, 90] on button "Bank Account" at bounding box center [450, 98] width 80 height 44
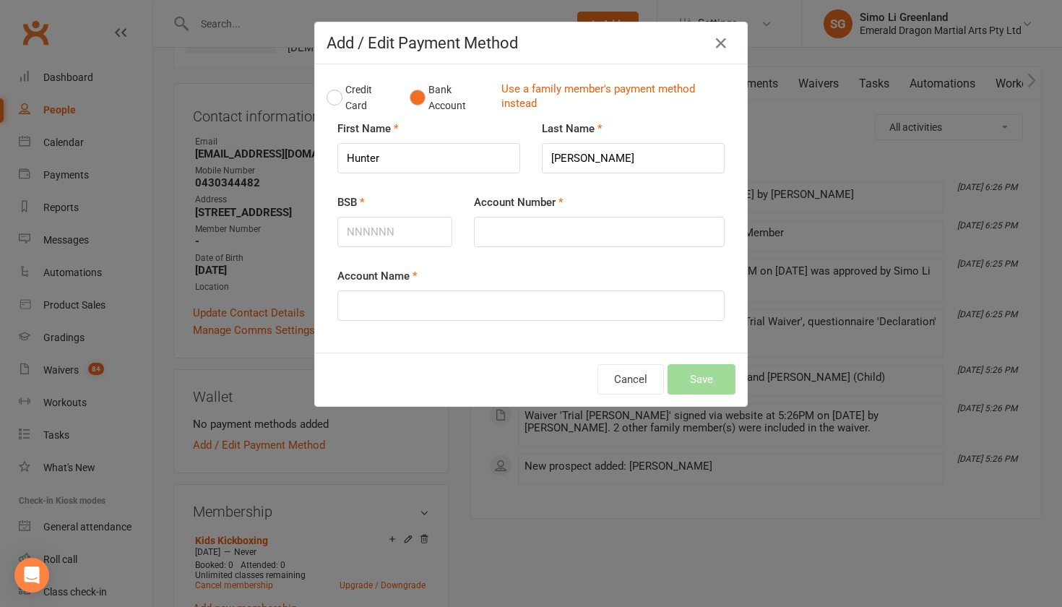
click at [377, 248] on div "BSB" at bounding box center [394, 231] width 137 height 74
click at [375, 235] on input "BSB" at bounding box center [394, 232] width 115 height 30
type input "082356"
click at [488, 234] on input "Account Number" at bounding box center [599, 232] width 251 height 30
type input "807621086"
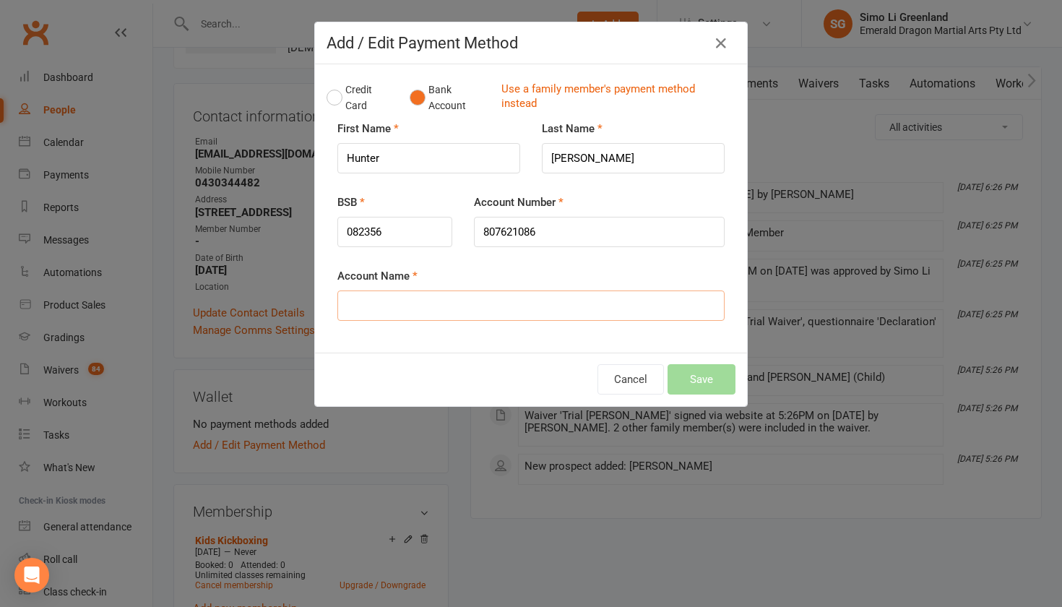
click at [368, 306] on input "Account Name" at bounding box center [530, 305] width 387 height 30
type input "b"
type input "BRENT CROCKER"
click at [688, 382] on button "Save" at bounding box center [701, 379] width 68 height 30
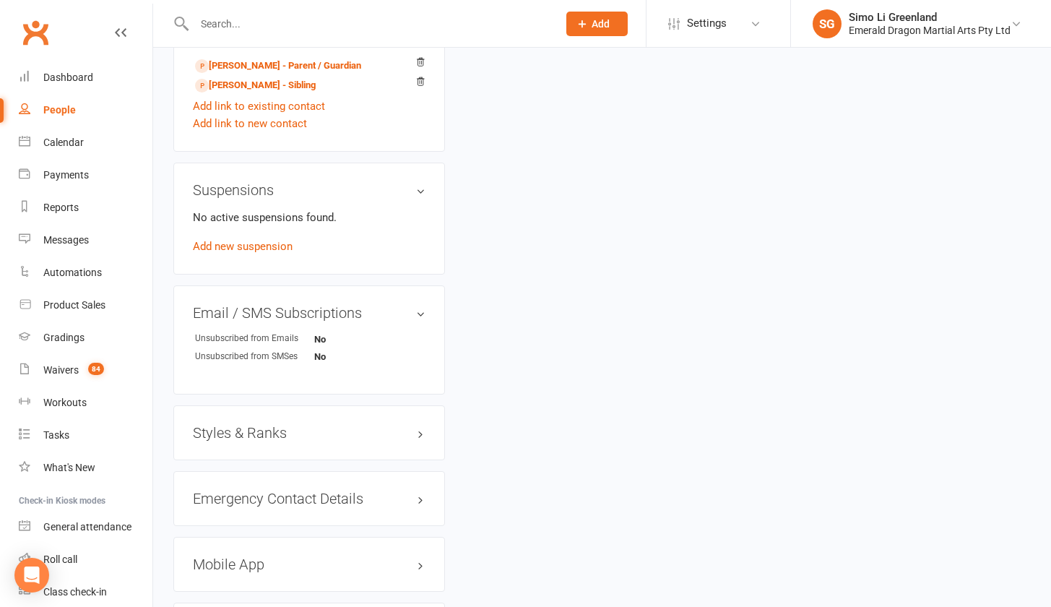
scroll to position [900, 0]
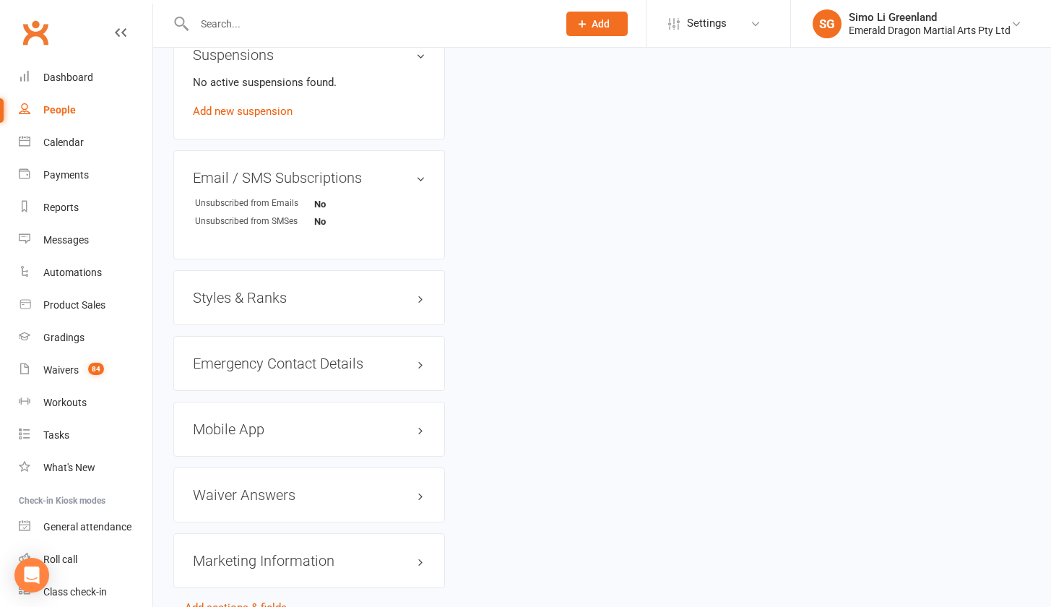
click at [261, 437] on h3 "Mobile App" at bounding box center [309, 429] width 233 height 16
click at [260, 464] on div at bounding box center [247, 459] width 25 height 10
click at [235, 457] on input "checkbox" at bounding box center [235, 457] width 0 height 0
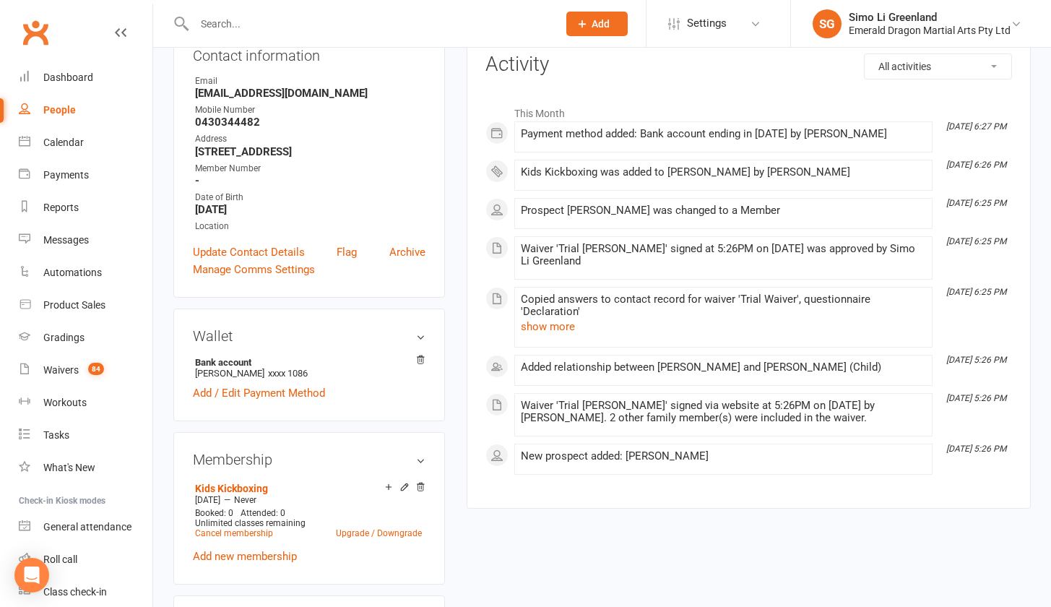
scroll to position [0, 0]
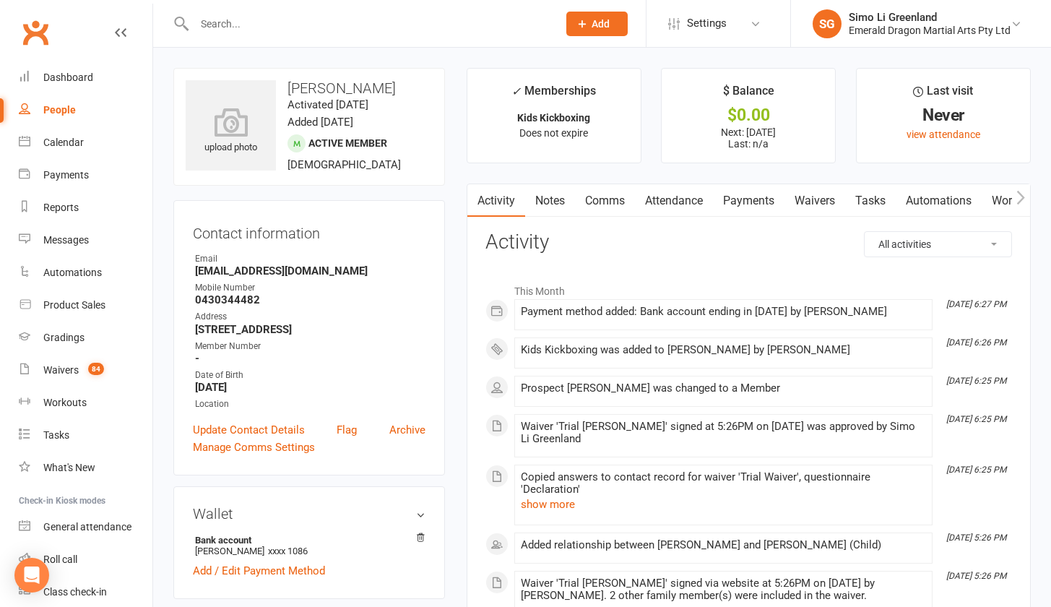
click at [1019, 193] on icon "button" at bounding box center [1020, 197] width 9 height 15
click at [992, 196] on link "Mobile App" at bounding box center [1009, 200] width 78 height 33
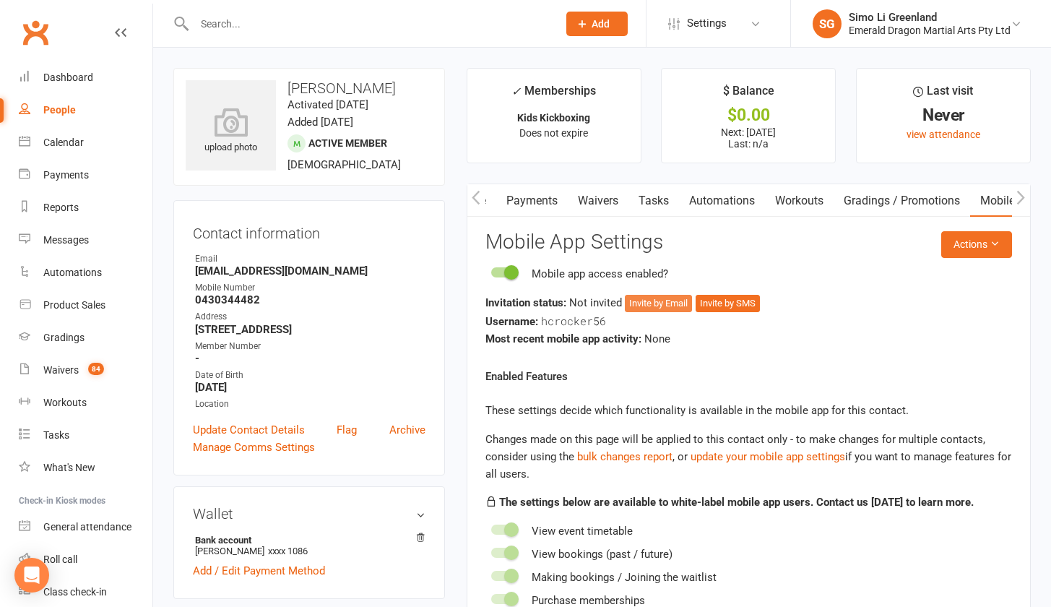
click at [655, 300] on button "Invite by Email" at bounding box center [658, 303] width 67 height 17
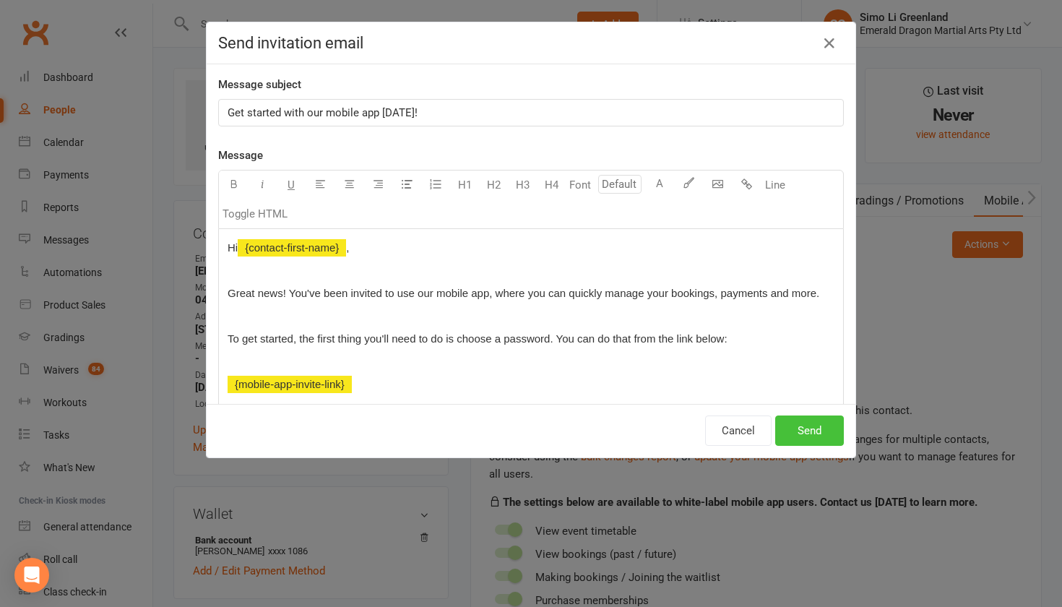
click at [795, 431] on button "Send" at bounding box center [809, 430] width 69 height 30
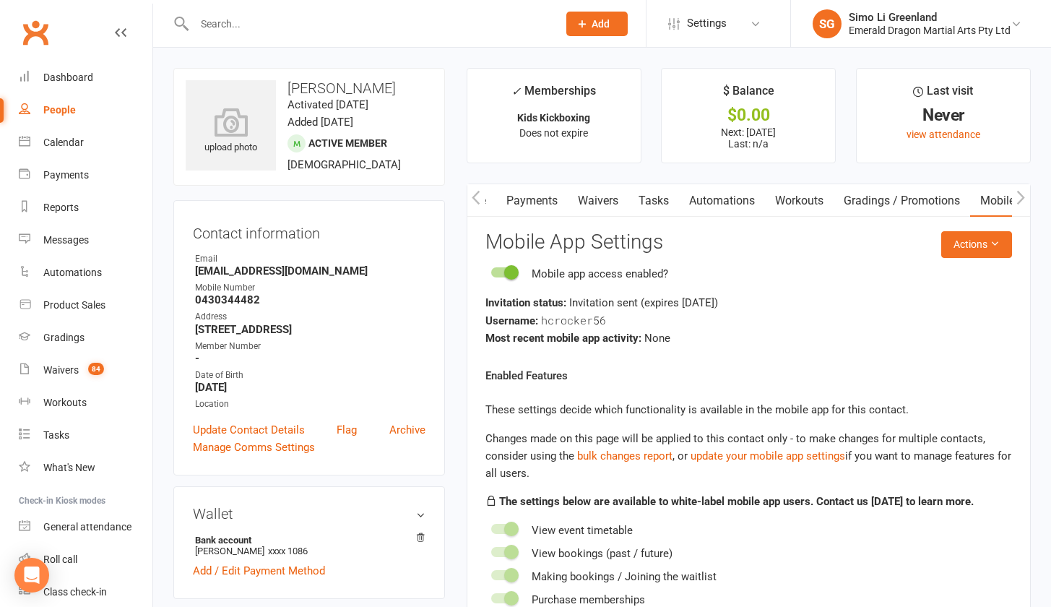
click at [474, 196] on icon "button" at bounding box center [476, 198] width 8 height 14
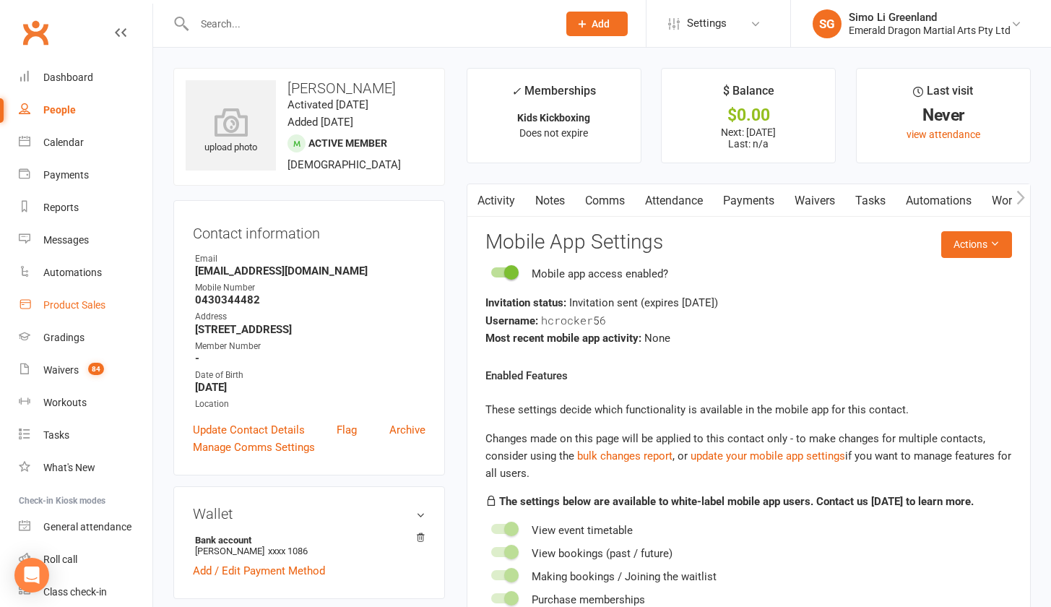
click at [66, 295] on link "Product Sales" at bounding box center [86, 305] width 134 height 33
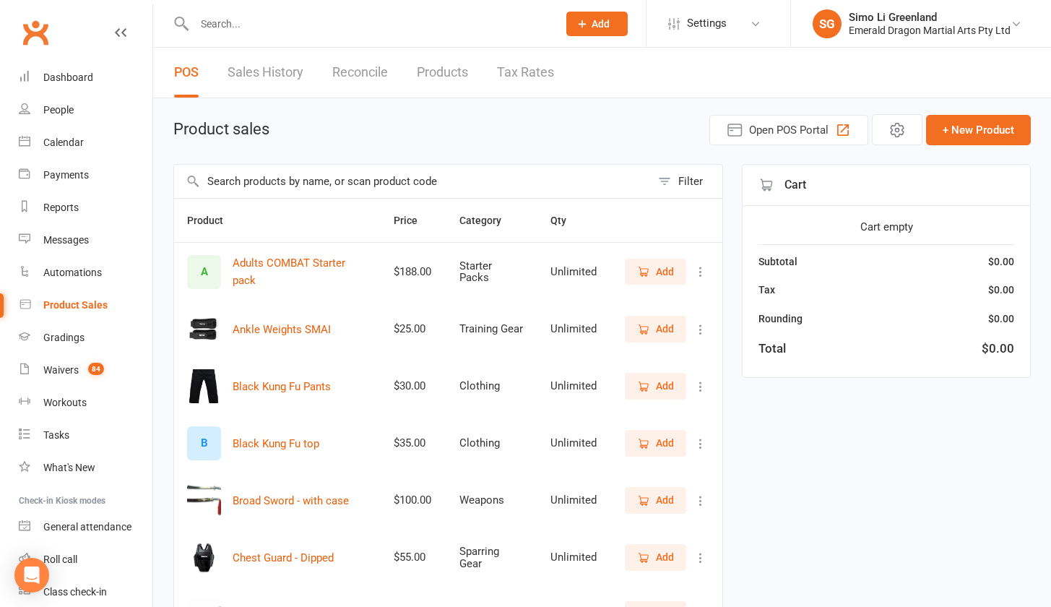
click at [300, 178] on input "text" at bounding box center [412, 181] width 477 height 33
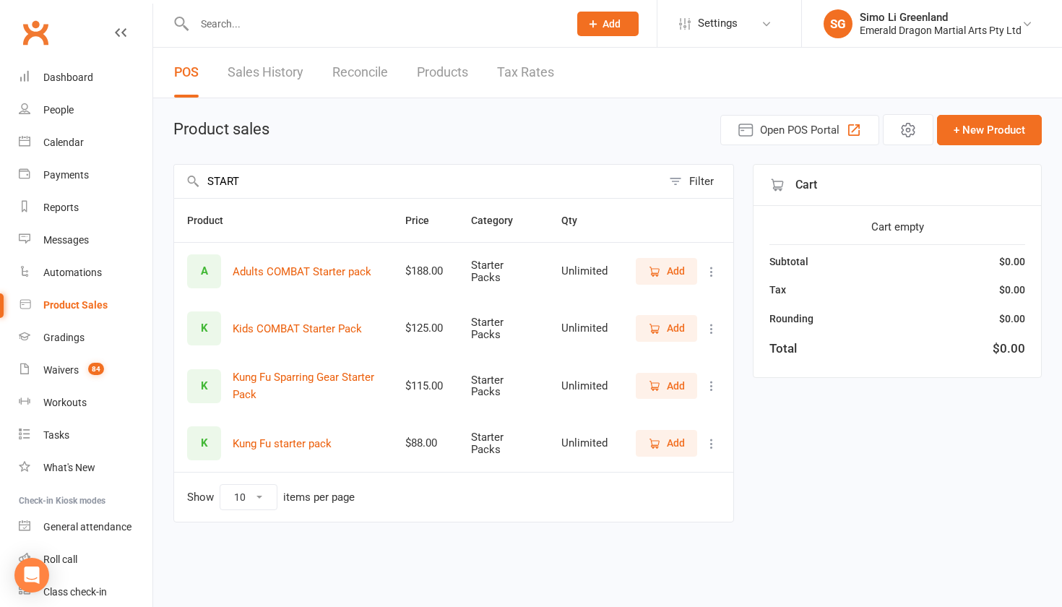
type input "START"
click at [673, 330] on span "Add" at bounding box center [676, 328] width 18 height 16
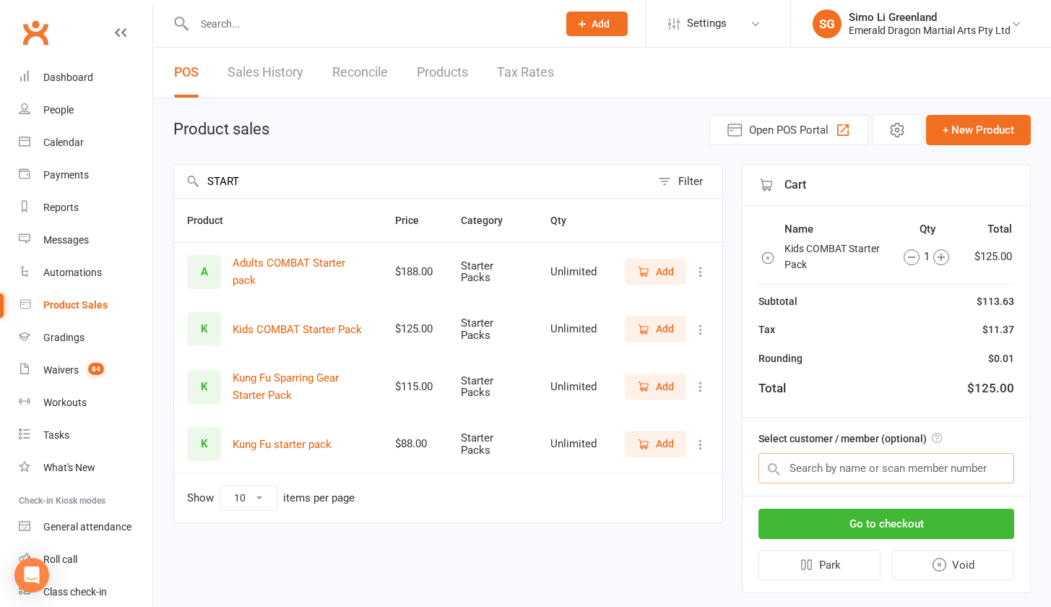
click at [806, 467] on input "text" at bounding box center [886, 468] width 256 height 30
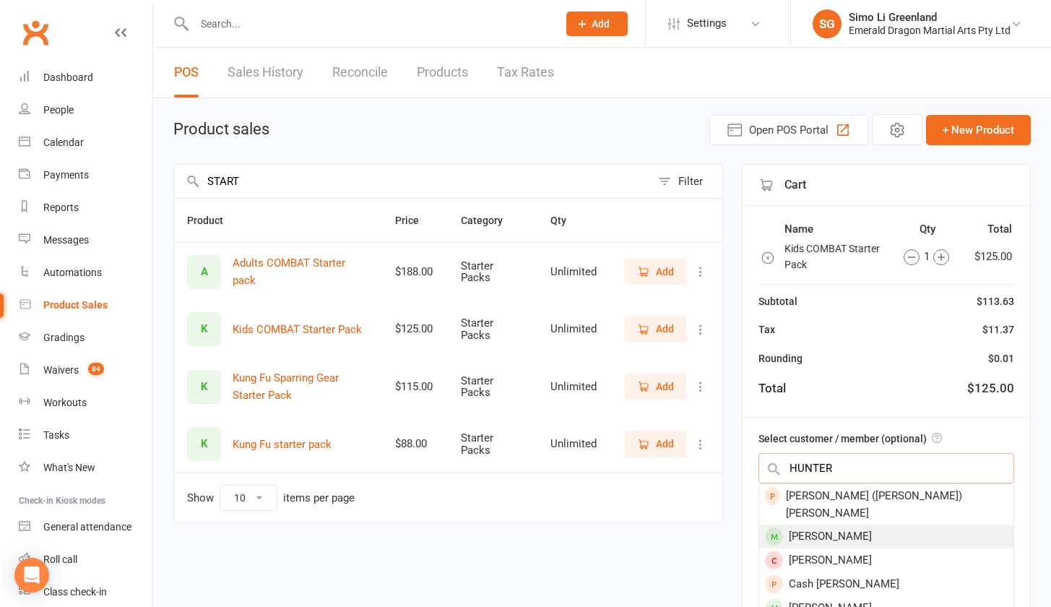
type input "HUNTER"
click at [858, 524] on div "[PERSON_NAME]" at bounding box center [886, 536] width 254 height 24
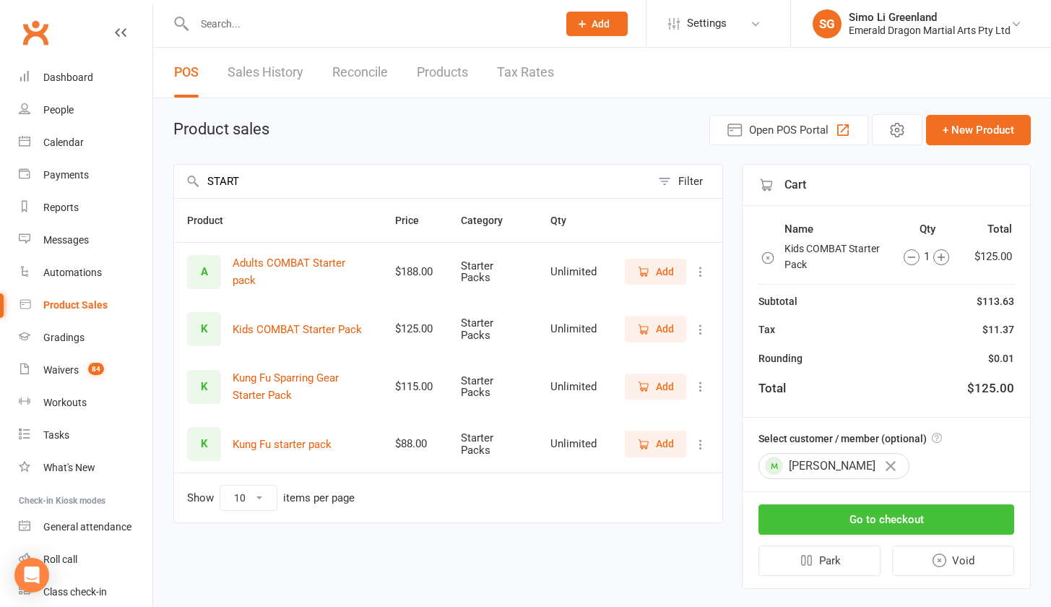
click at [894, 516] on button "Go to checkout" at bounding box center [886, 519] width 256 height 30
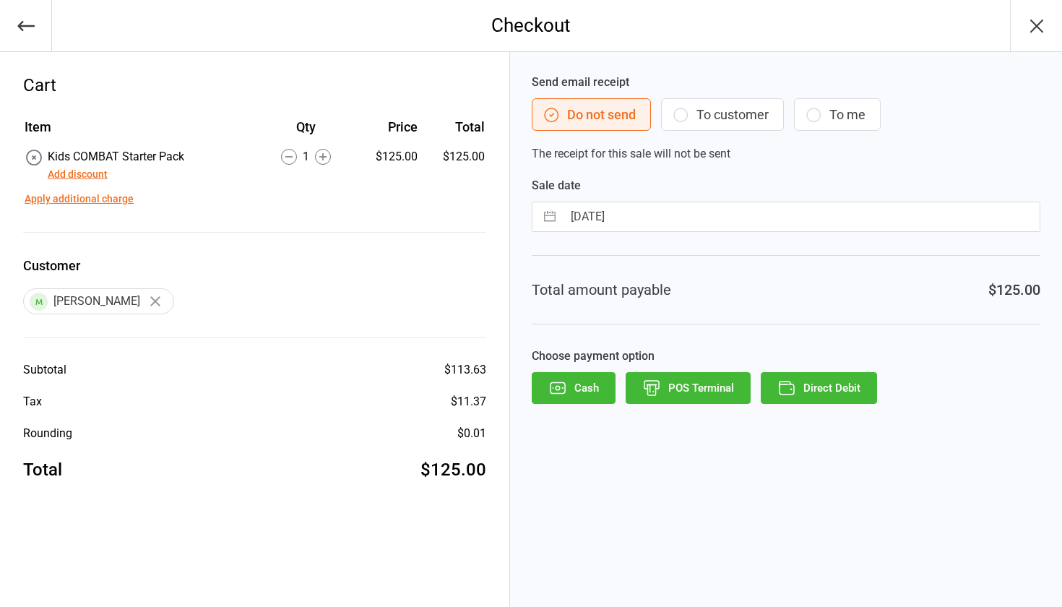
click at [714, 381] on button "POS Terminal" at bounding box center [688, 388] width 125 height 32
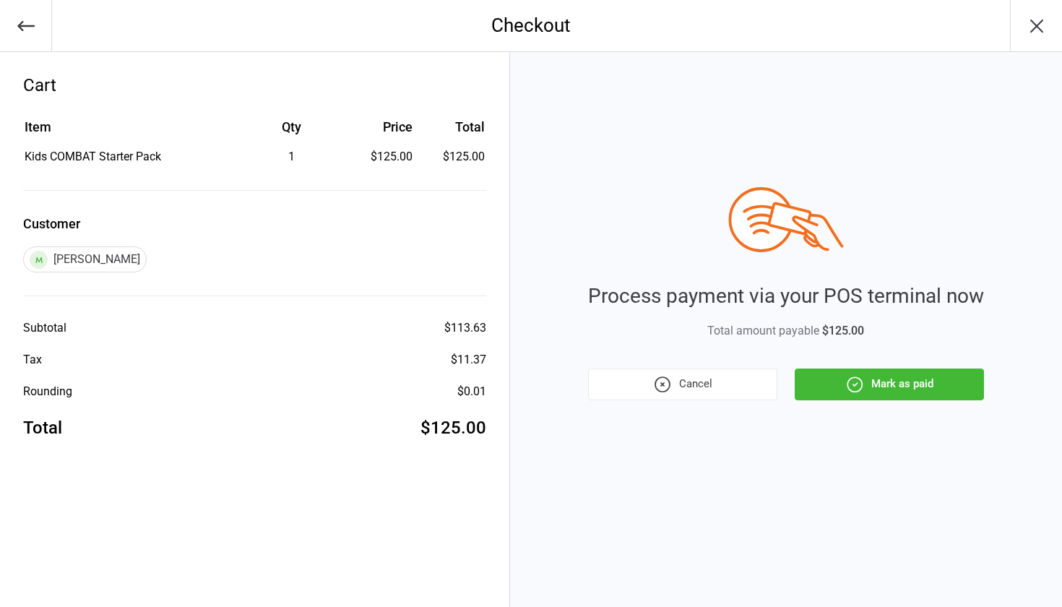
click at [901, 384] on button "Mark as paid" at bounding box center [889, 384] width 189 height 32
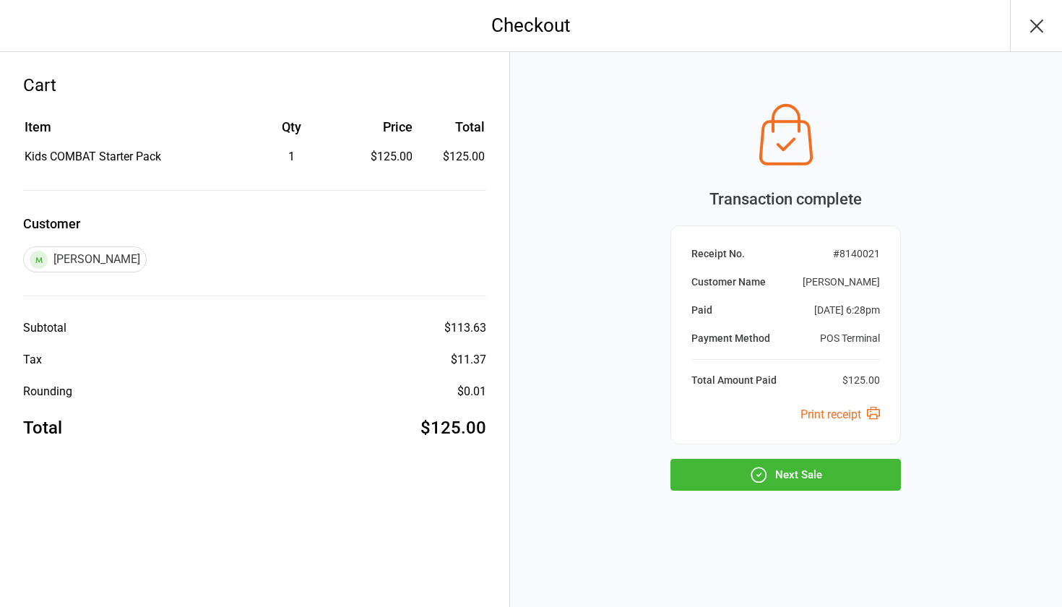
click at [1047, 19] on icon "button" at bounding box center [1036, 25] width 23 height 23
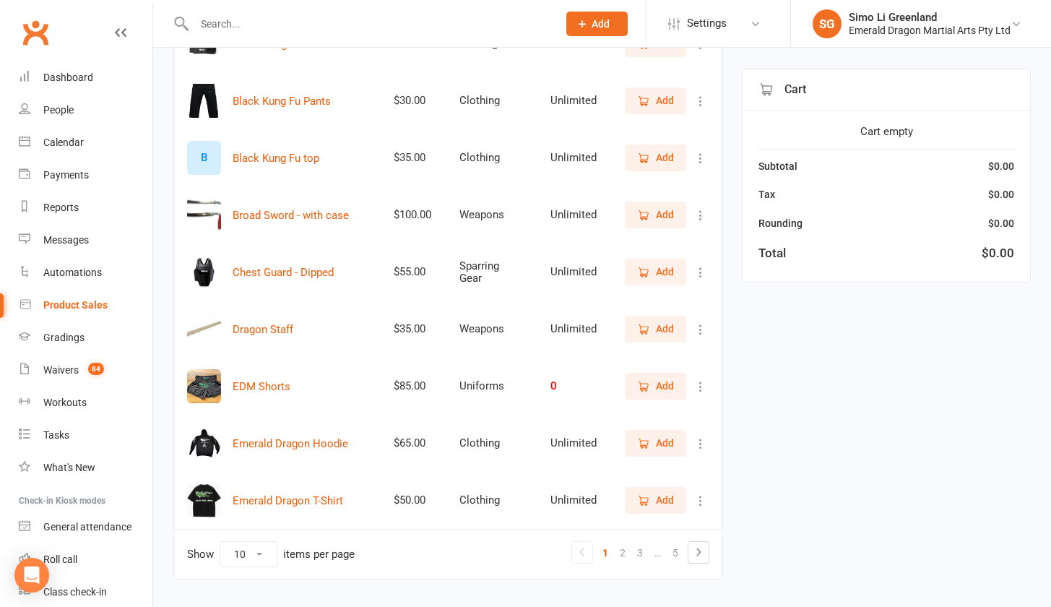
scroll to position [332, 0]
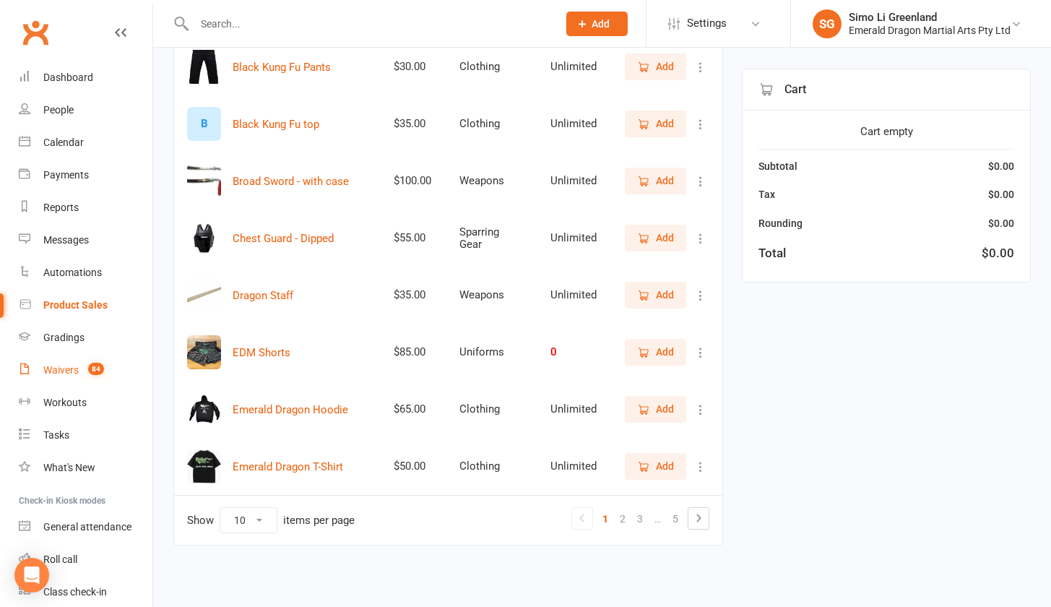
click at [58, 368] on div "Waivers" at bounding box center [60, 370] width 35 height 12
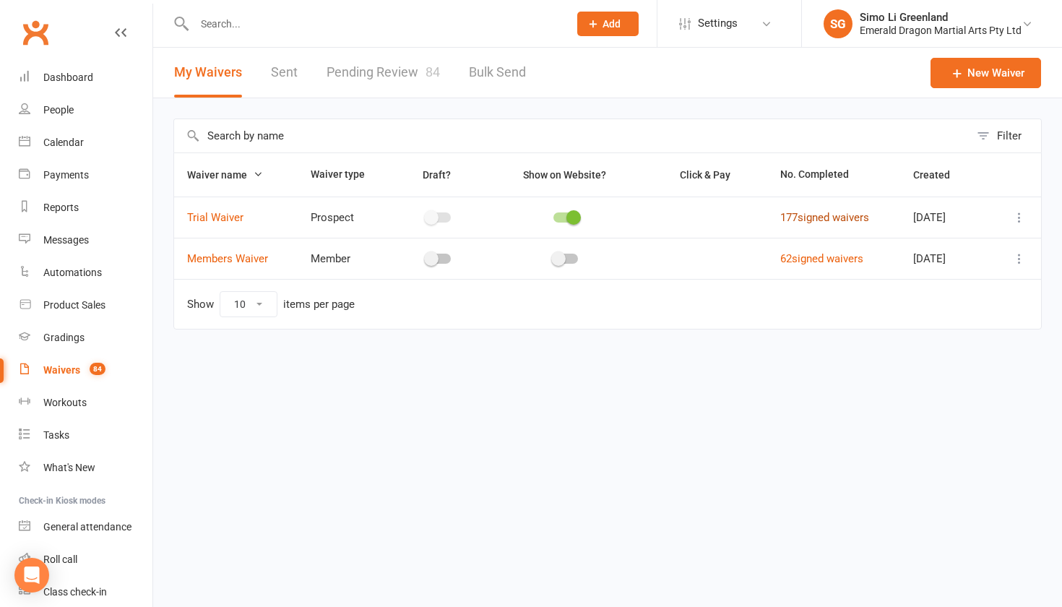
click at [818, 220] on link "177 signed waivers" at bounding box center [824, 217] width 89 height 13
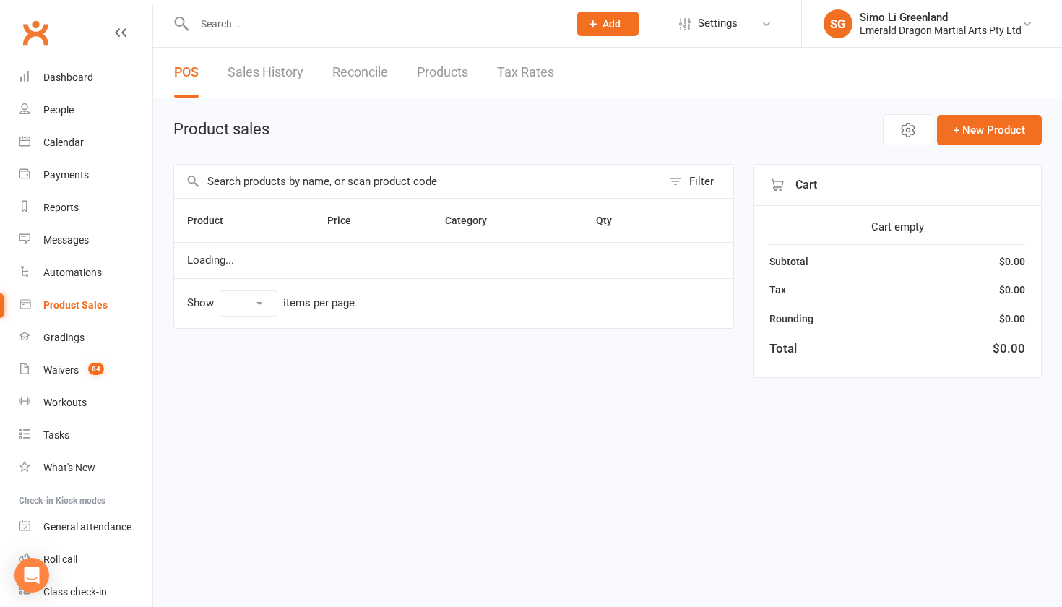
select select "10"
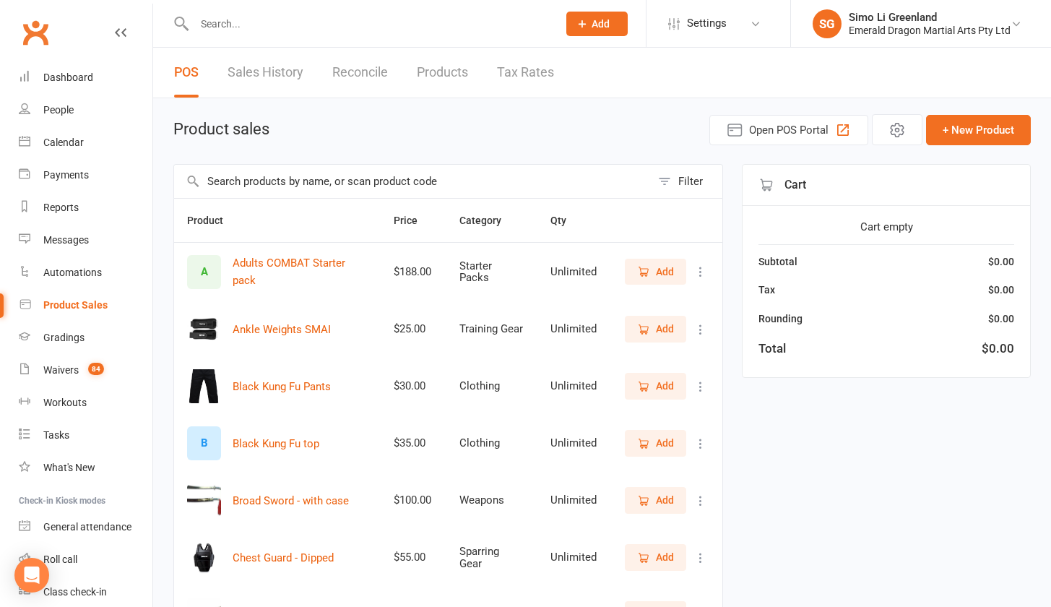
click at [363, 77] on link "Reconcile" at bounding box center [360, 73] width 56 height 50
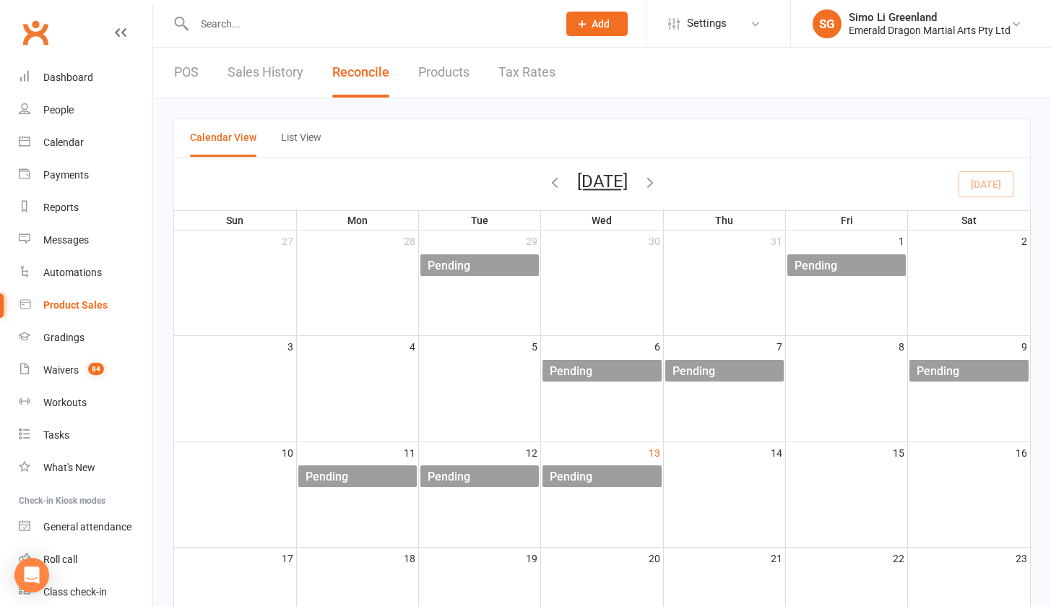
click at [242, 70] on link "Sales History" at bounding box center [266, 73] width 76 height 50
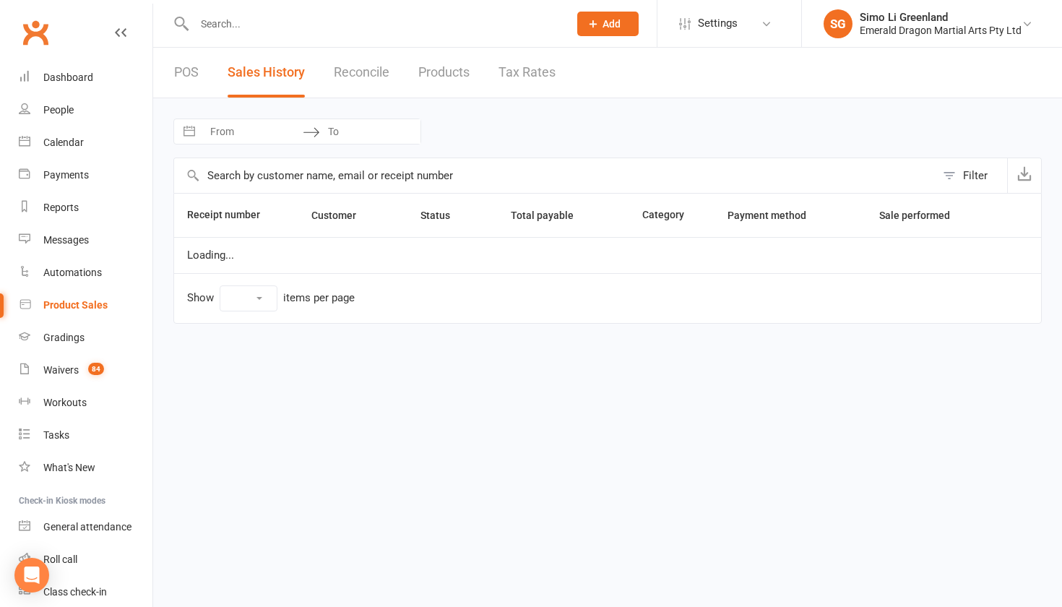
select select "100"
